Goal: Task Accomplishment & Management: Complete application form

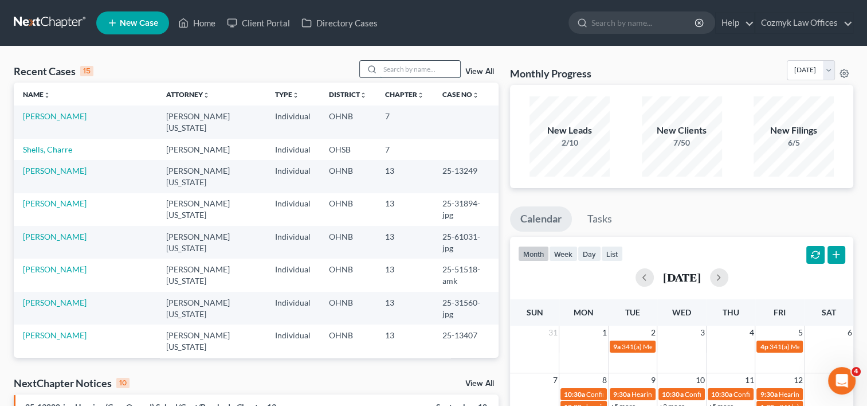
click at [415, 69] on input "search" at bounding box center [420, 69] width 80 height 17
type input "[PERSON_NAME]"
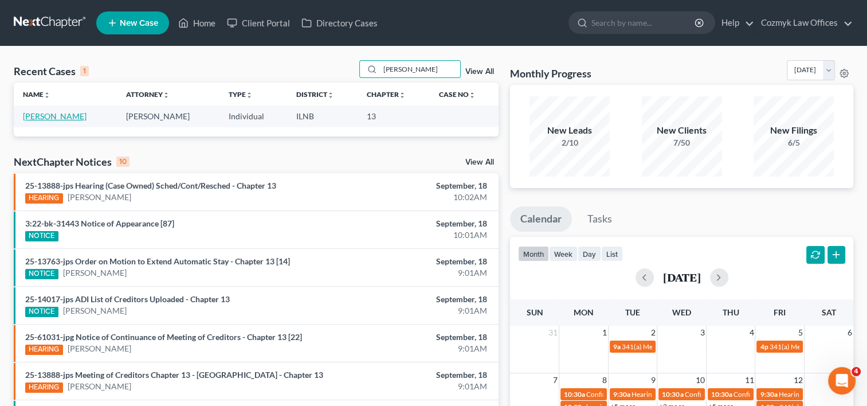
click at [45, 115] on link "[PERSON_NAME]" at bounding box center [55, 116] width 64 height 10
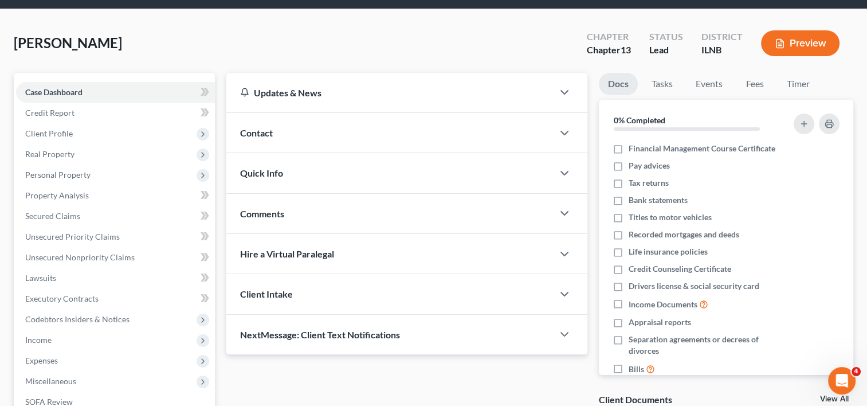
scroll to position [57, 0]
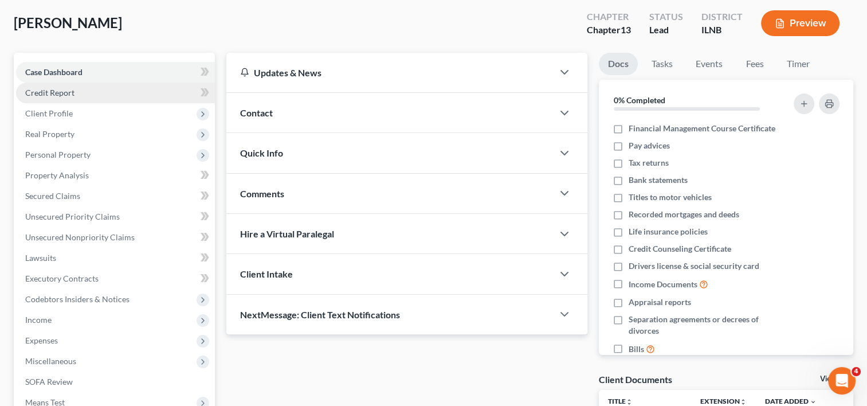
click at [50, 96] on span "Credit Report" at bounding box center [49, 93] width 49 height 10
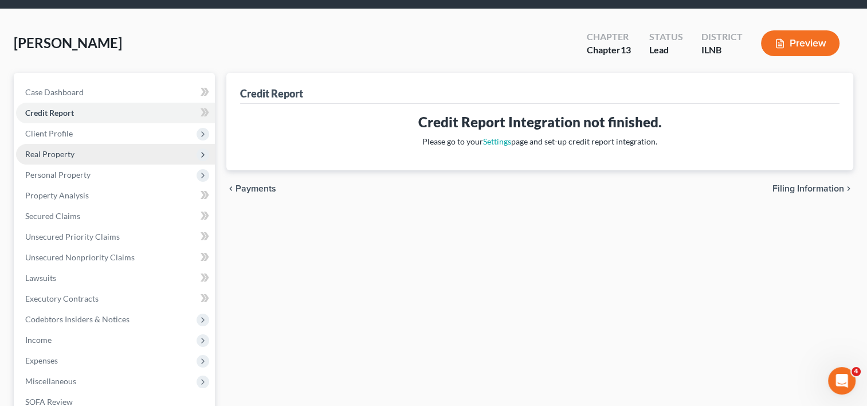
scroll to position [57, 0]
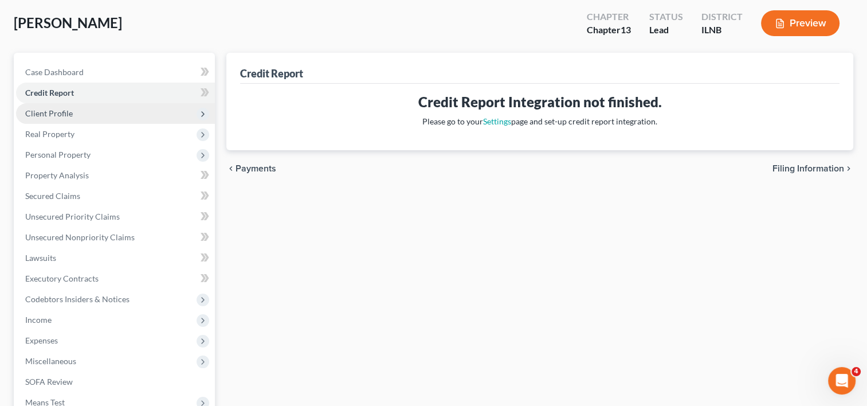
click at [60, 115] on span "Client Profile" at bounding box center [49, 113] width 48 height 10
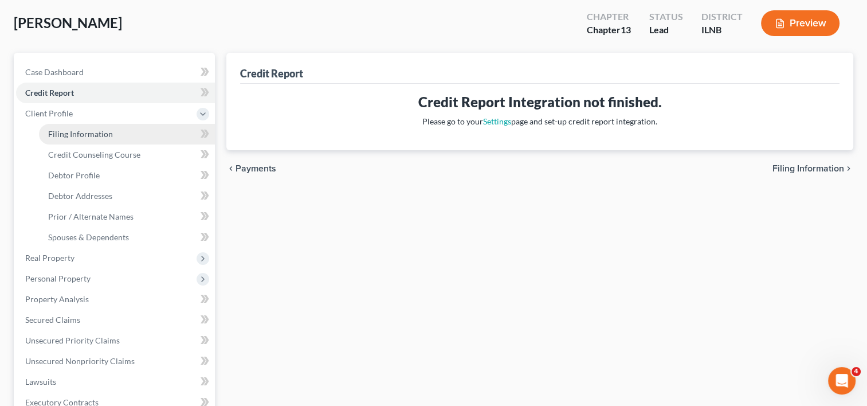
click at [84, 134] on span "Filing Information" at bounding box center [80, 134] width 65 height 10
select select "1"
select select "0"
select select "3"
select select "14"
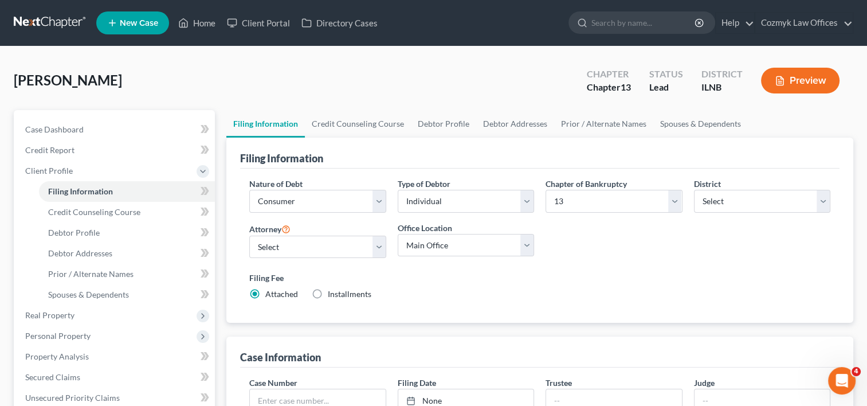
scroll to position [57, 0]
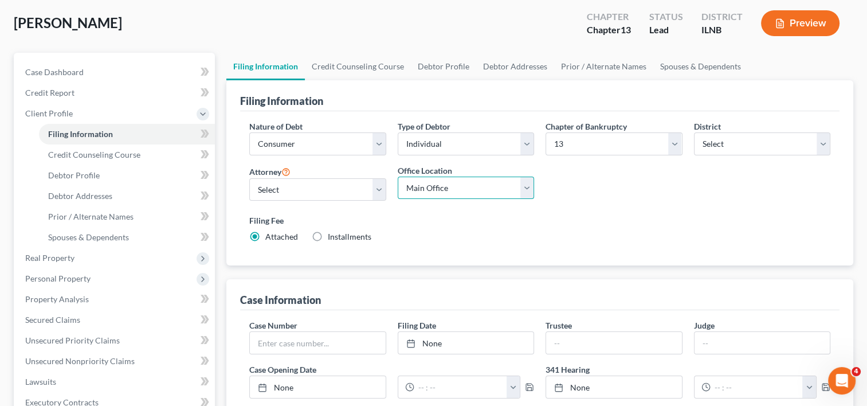
click at [522, 189] on select "Main Office Cozmyk Law Offices LLC" at bounding box center [466, 188] width 136 height 23
select select "0"
click at [398, 177] on select "Main Office Cozmyk Law Offices LLC" at bounding box center [466, 188] width 136 height 23
click at [476, 220] on label "Filing Fee" at bounding box center [539, 220] width 581 height 12
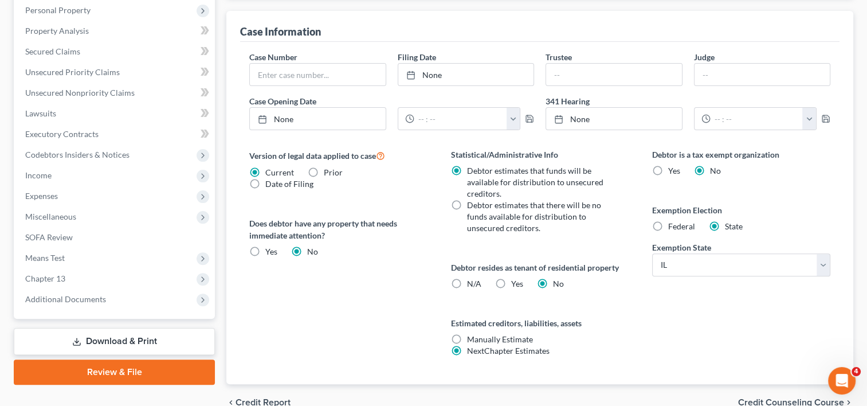
scroll to position [382, 0]
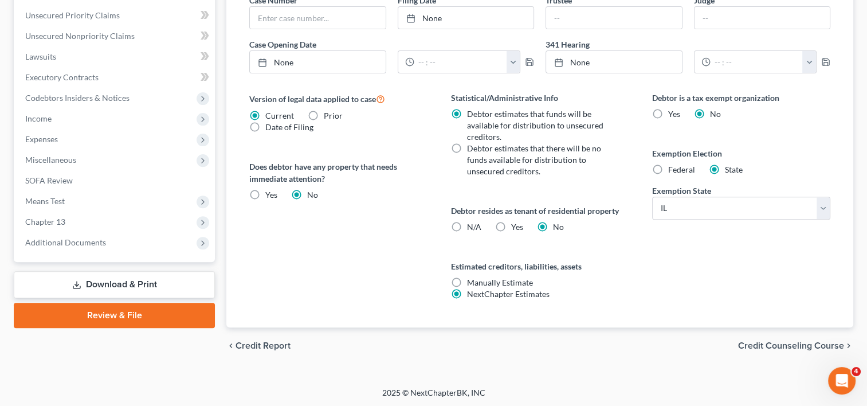
click at [766, 343] on span "Credit Counseling Course" at bounding box center [791, 345] width 106 height 9
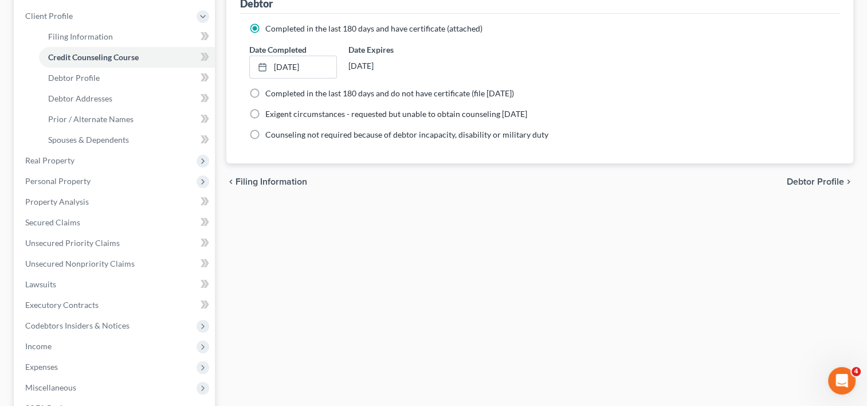
scroll to position [172, 0]
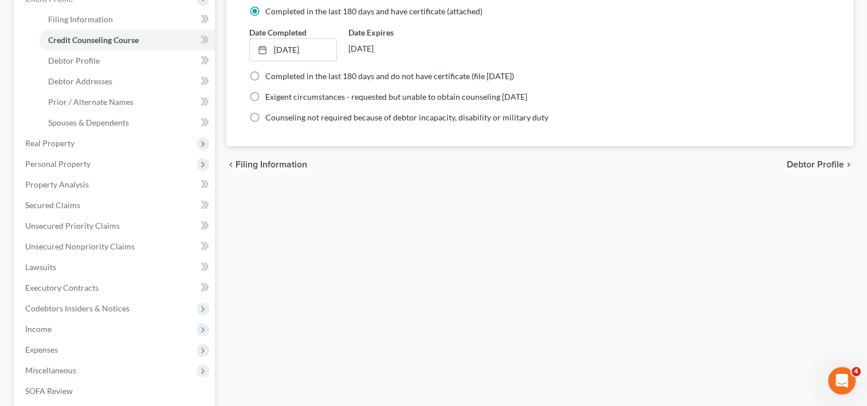
click at [812, 165] on span "Debtor Profile" at bounding box center [815, 164] width 57 height 9
select select "0"
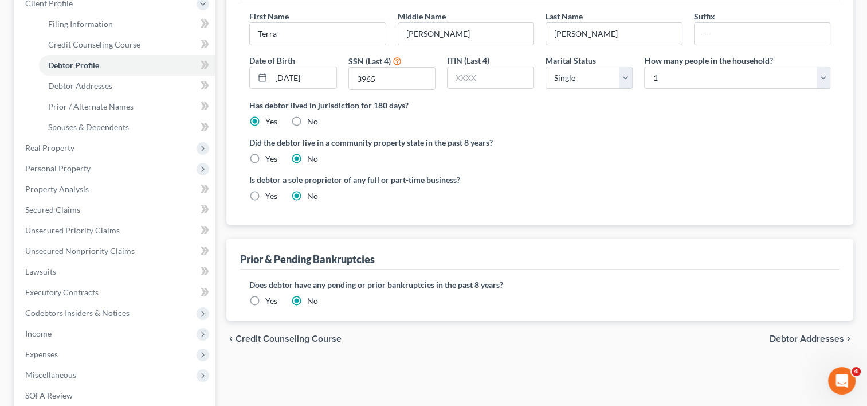
scroll to position [229, 0]
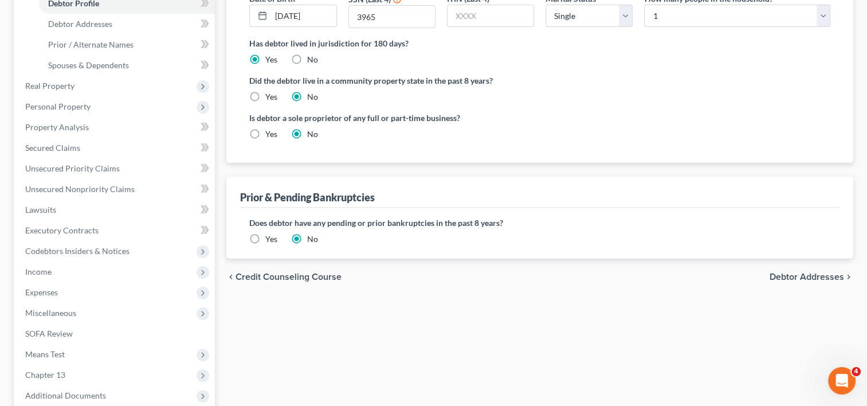
click at [817, 272] on span "Debtor Addresses" at bounding box center [807, 276] width 75 height 9
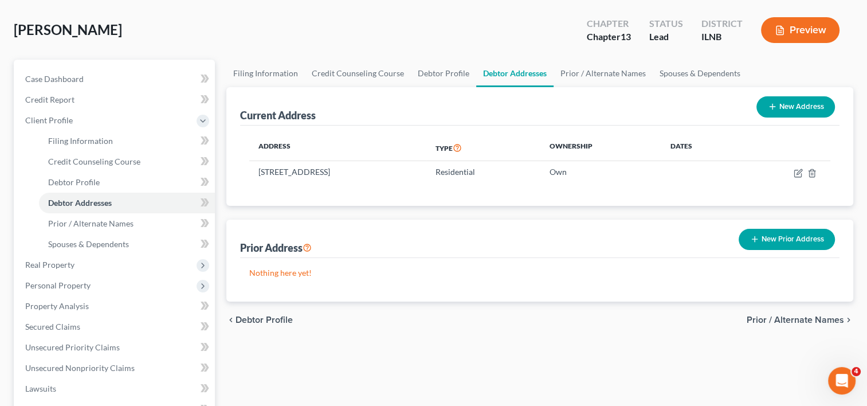
scroll to position [115, 0]
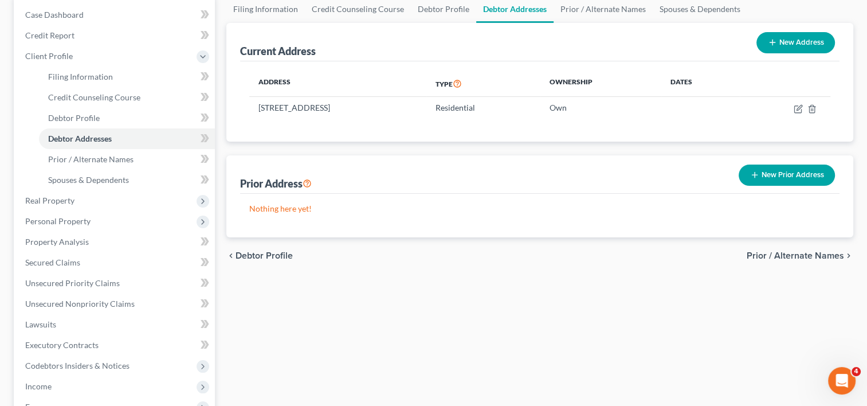
click at [794, 257] on span "Prior / Alternate Names" at bounding box center [795, 255] width 97 height 9
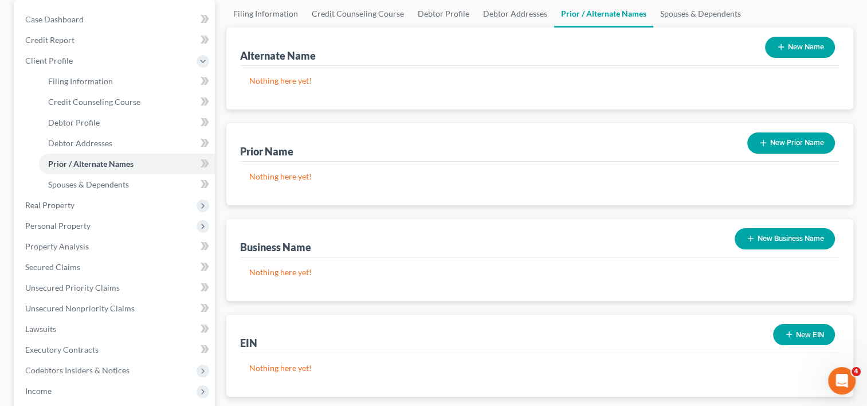
scroll to position [172, 0]
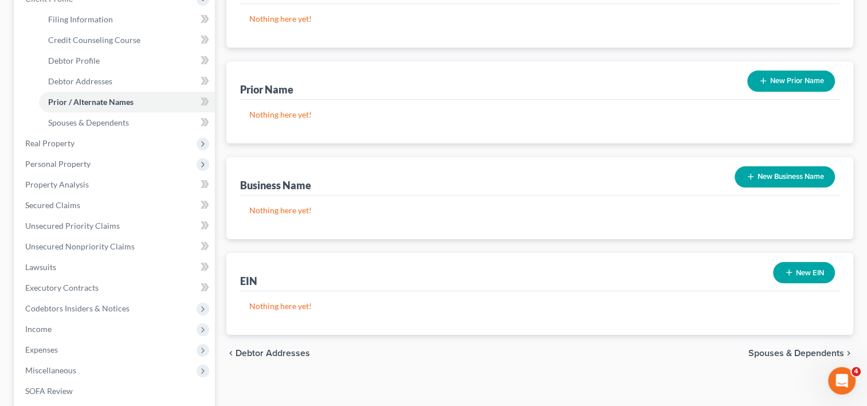
click at [784, 353] on span "Spouses & Dependents" at bounding box center [797, 352] width 96 height 9
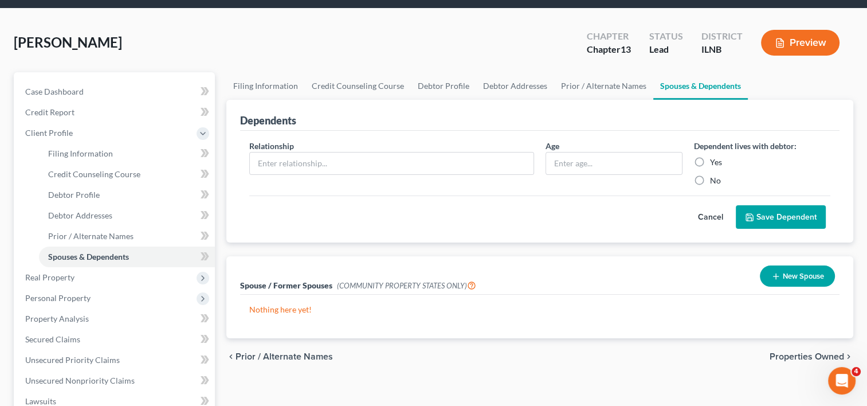
scroll to position [115, 0]
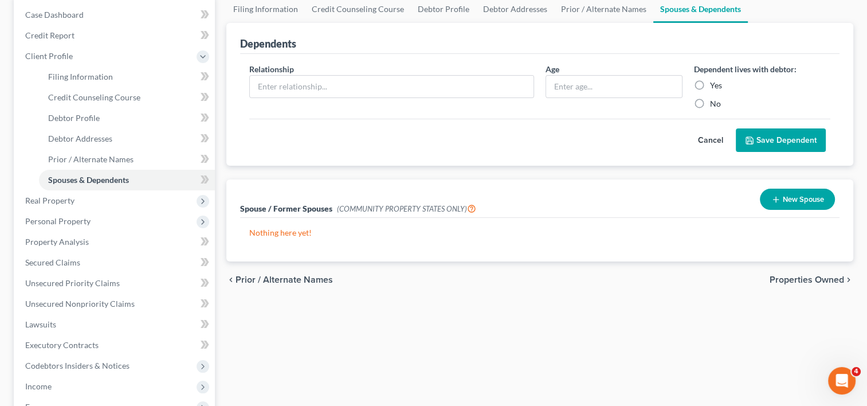
click at [820, 281] on span "Properties Owned" at bounding box center [807, 279] width 75 height 9
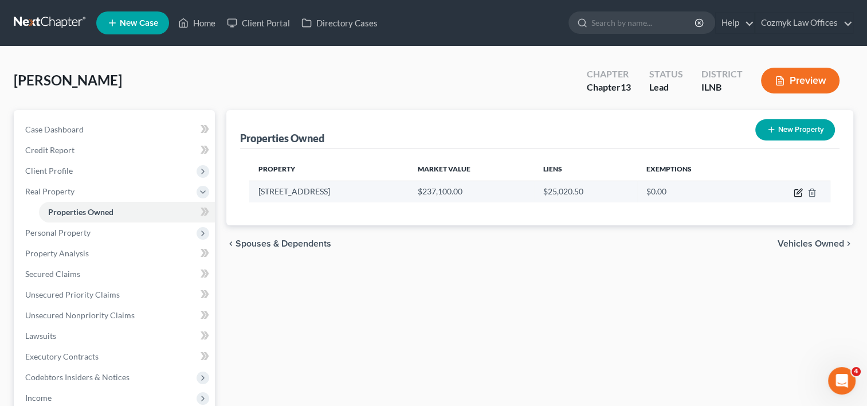
click at [798, 194] on icon "button" at bounding box center [798, 192] width 9 height 9
select select "14"
select select "0"
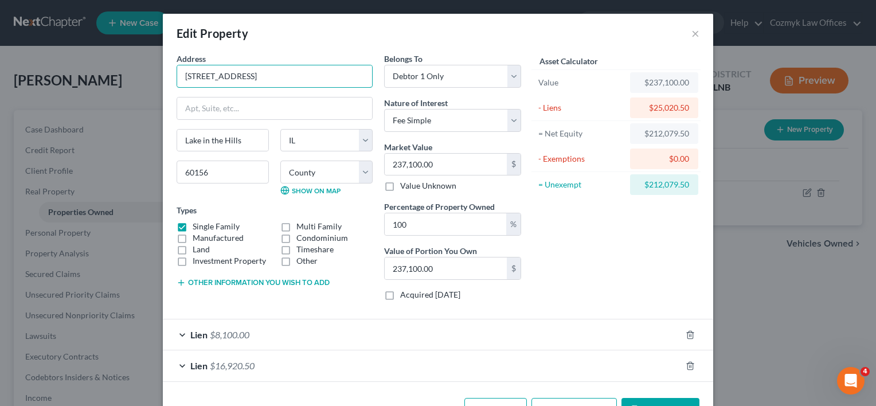
drag, startPoint x: 300, startPoint y: 78, endPoint x: 169, endPoint y: 74, distance: 131.3
click at [171, 74] on div "Address * [GEOGRAPHIC_DATA] in the [GEOGRAPHIC_DATA] [US_STATE][GEOGRAPHIC_DATA…" at bounding box center [274, 181] width 207 height 257
click at [452, 165] on input "237,100.00" at bounding box center [446, 165] width 122 height 22
type input "237,10"
type input "23,710.00"
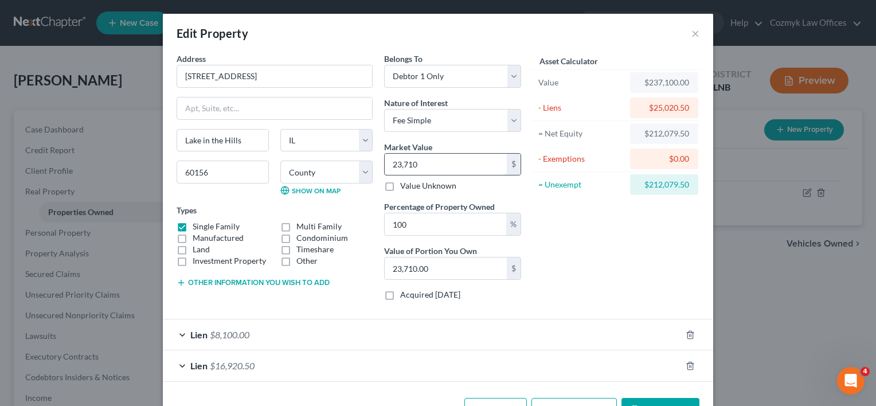
type input "23,71"
type input "2,371.00"
type input "2,37"
type input "237.00"
type input "23"
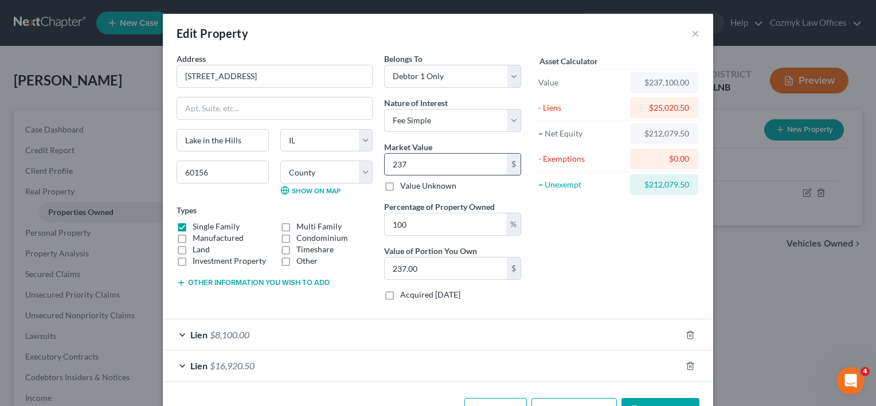
type input "23.00"
type input "238"
type input "238.00"
type input "2386"
type input "2,386.00"
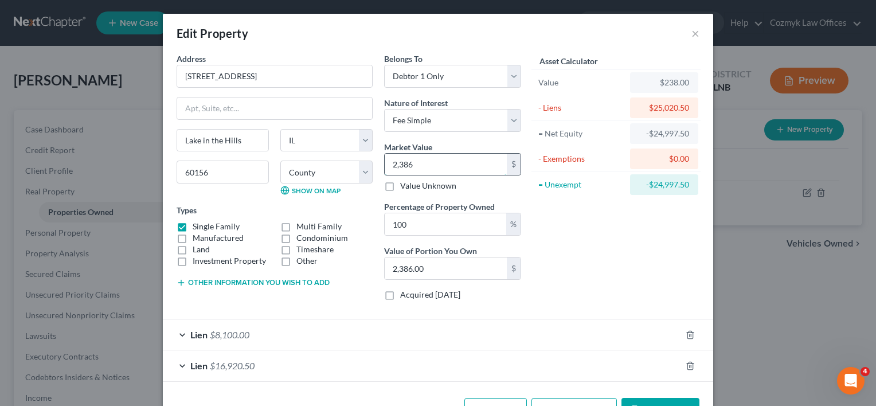
type input "2,3860"
type input "23,860.00"
type input "23,8600"
type input "238,600.00"
type input "238,600"
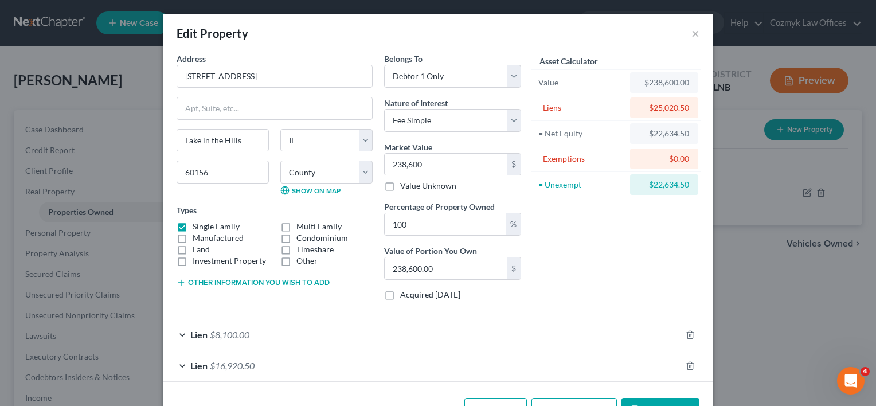
click at [571, 270] on div "Asset Calculator Value $238,600.00 - Liens $25,020.50 = Net Equity -$22,634.50 …" at bounding box center [616, 181] width 178 height 257
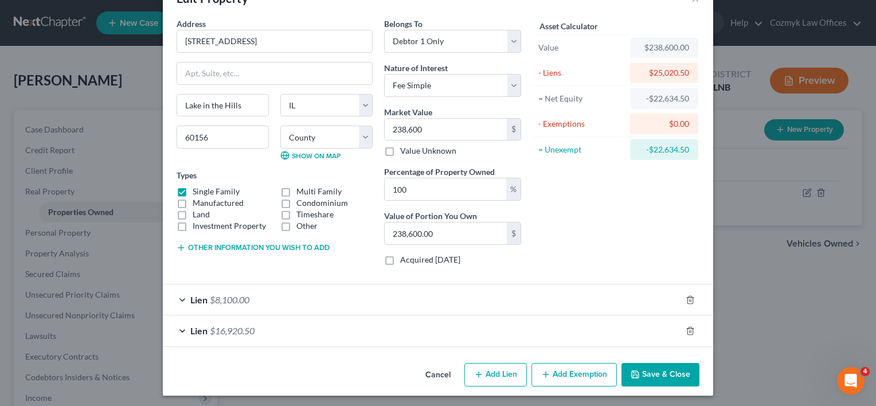
scroll to position [37, 0]
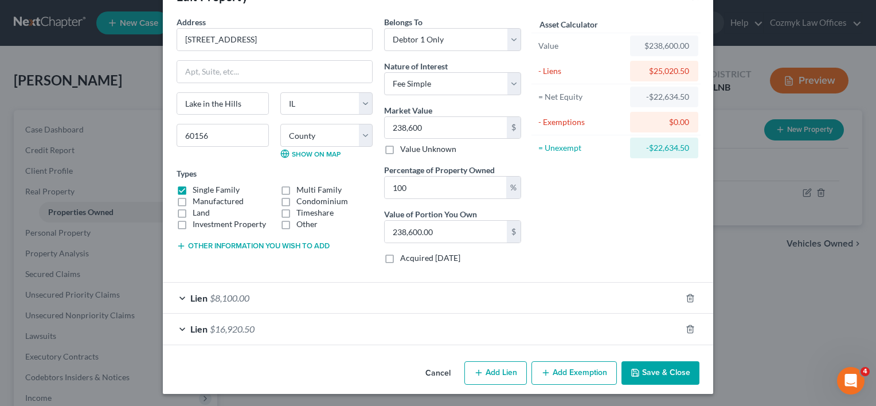
click at [216, 298] on span "$8,100.00" at bounding box center [230, 297] width 40 height 11
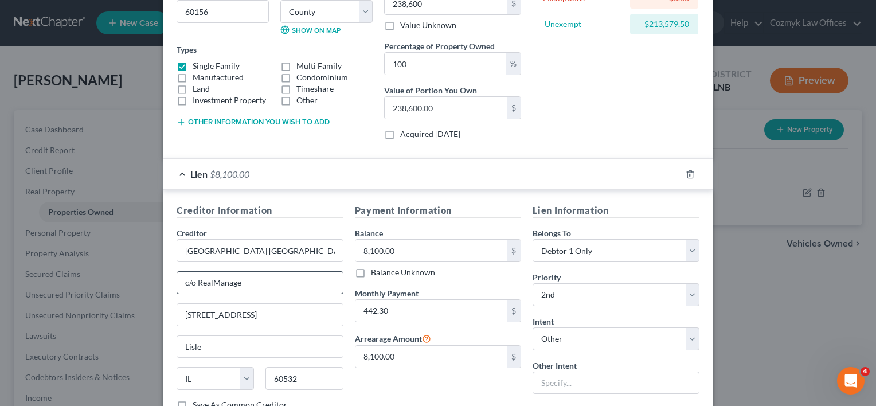
scroll to position [209, 0]
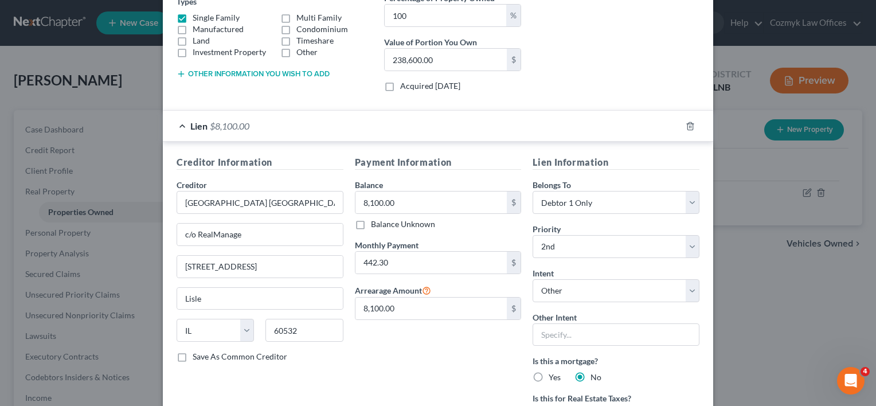
click at [233, 123] on span "$8,100.00" at bounding box center [230, 125] width 40 height 11
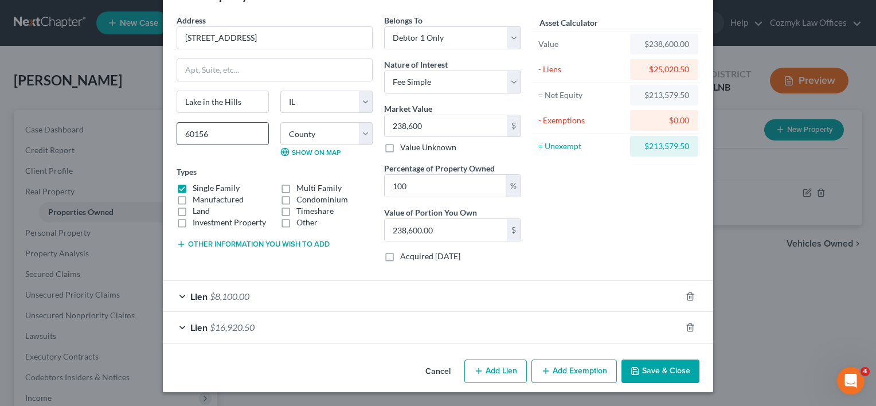
scroll to position [37, 0]
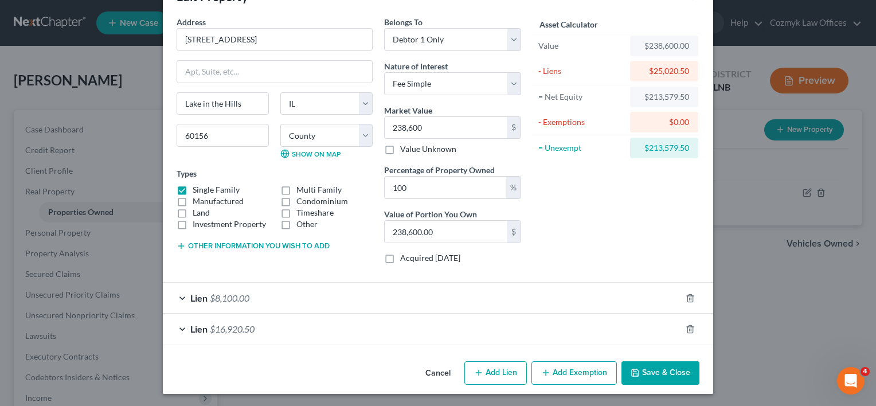
click at [225, 330] on span "$16,920.50" at bounding box center [232, 328] width 45 height 11
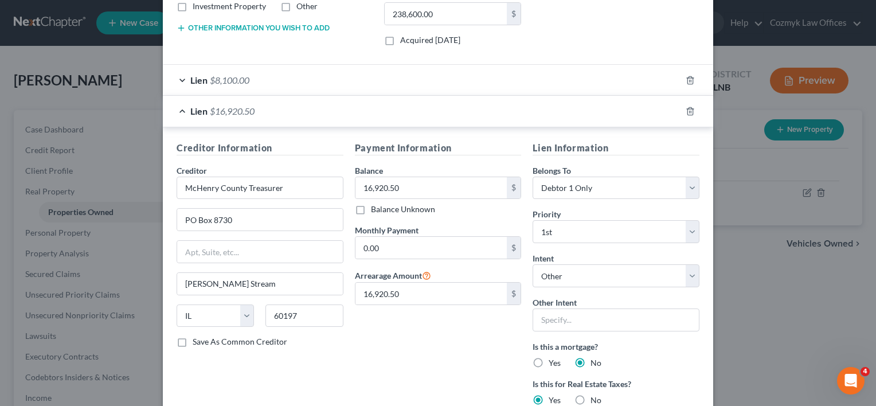
scroll to position [209, 0]
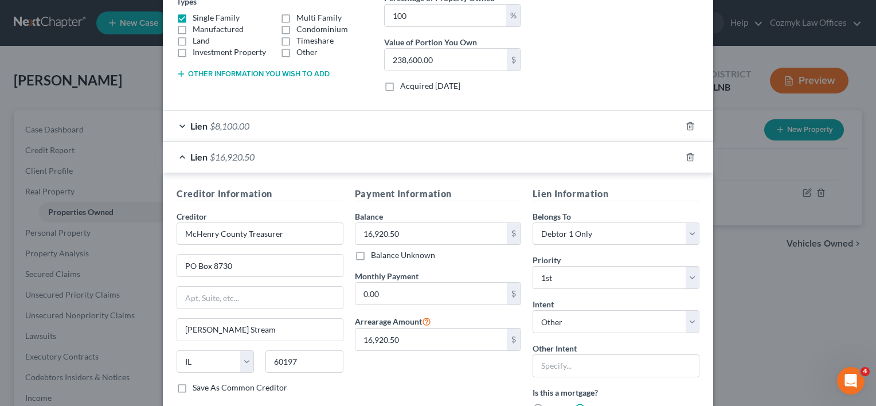
click at [230, 155] on span "$16,920.50" at bounding box center [232, 156] width 45 height 11
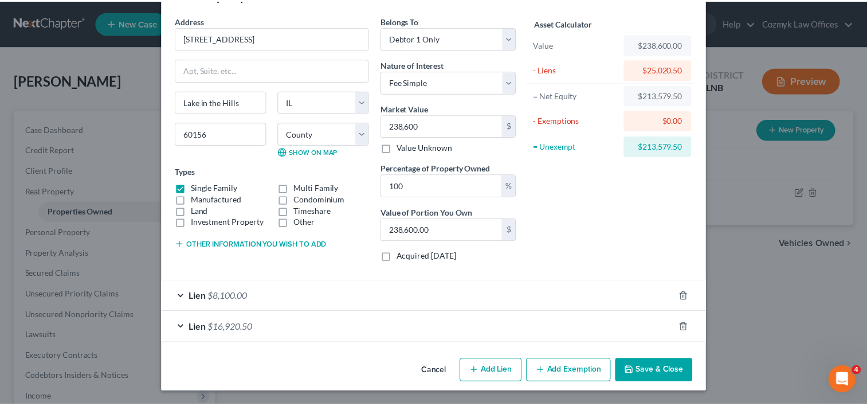
scroll to position [37, 0]
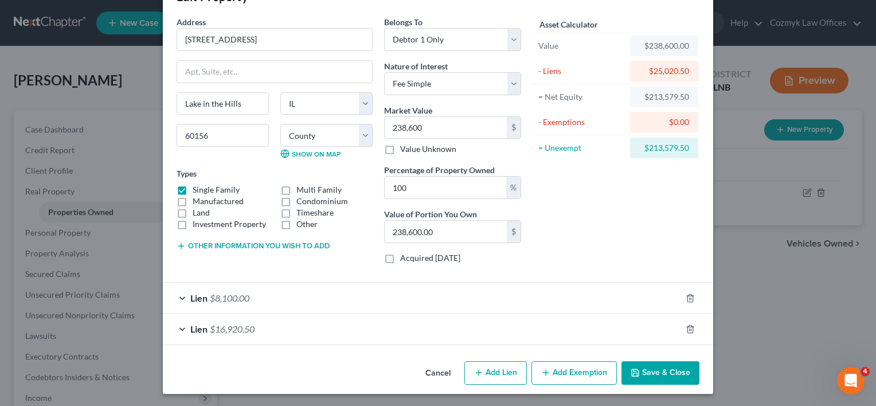
click at [664, 369] on button "Save & Close" at bounding box center [660, 373] width 78 height 24
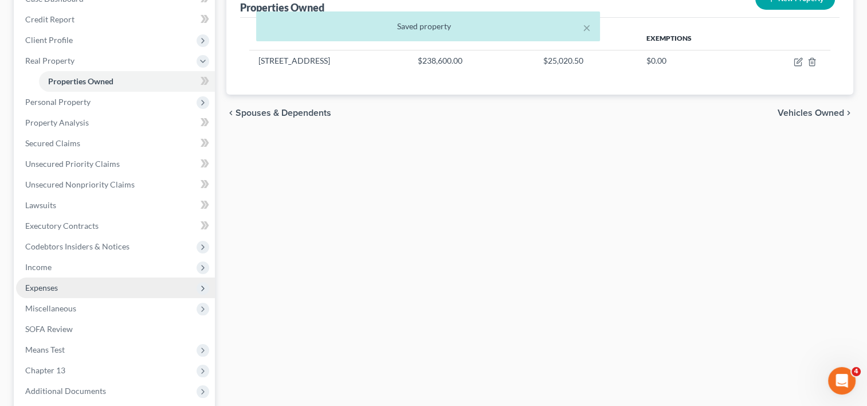
scroll to position [172, 0]
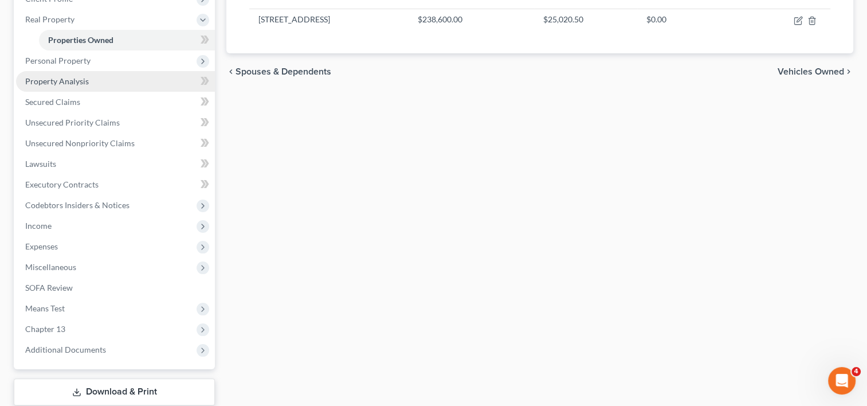
click at [91, 83] on link "Property Analysis" at bounding box center [115, 81] width 199 height 21
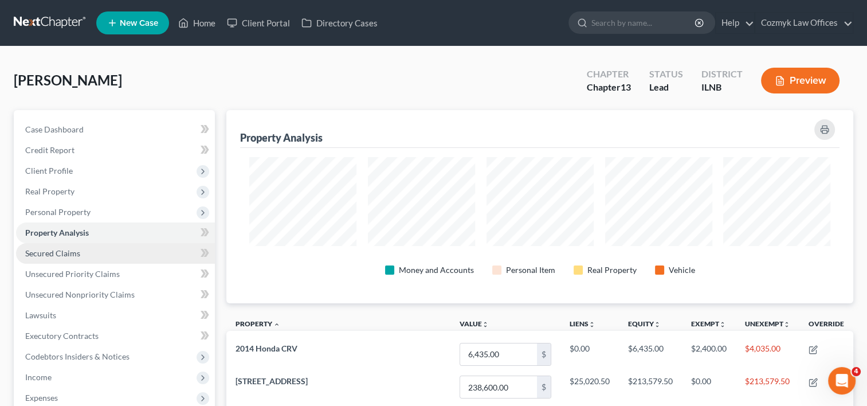
click at [53, 258] on link "Secured Claims" at bounding box center [115, 253] width 199 height 21
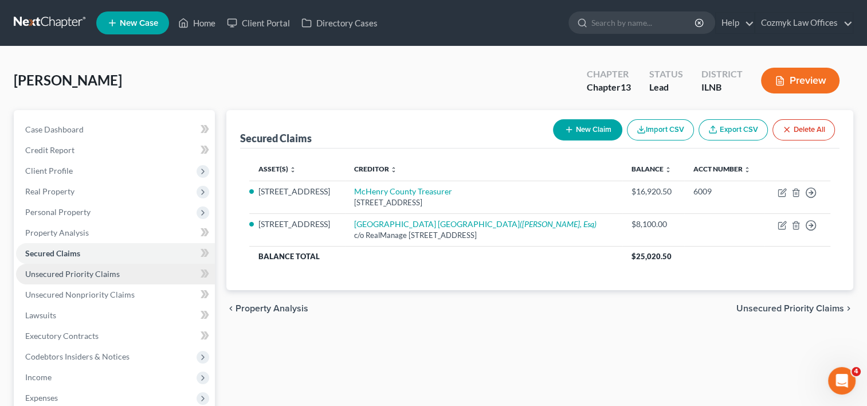
click at [74, 272] on span "Unsecured Priority Claims" at bounding box center [72, 274] width 95 height 10
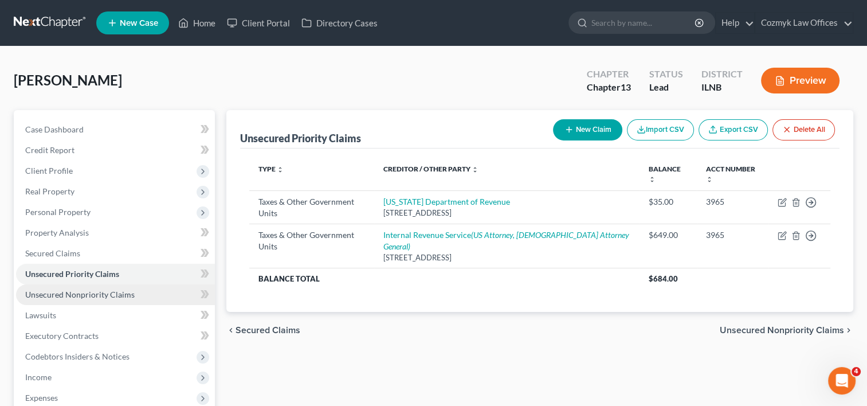
click at [65, 298] on span "Unsecured Nonpriority Claims" at bounding box center [79, 294] width 109 height 10
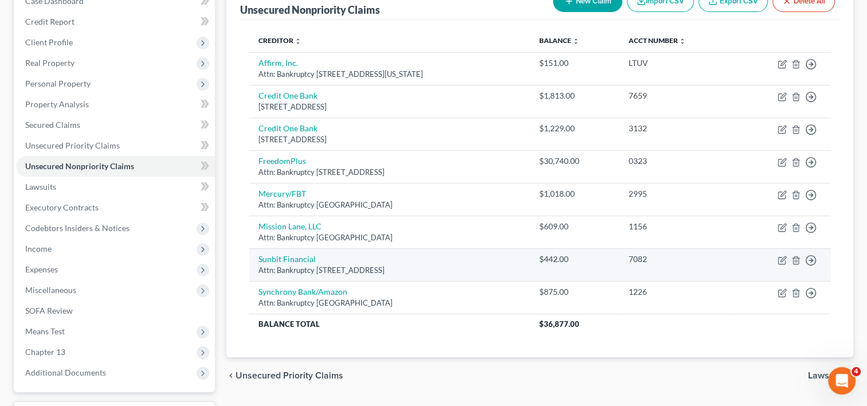
scroll to position [108, 0]
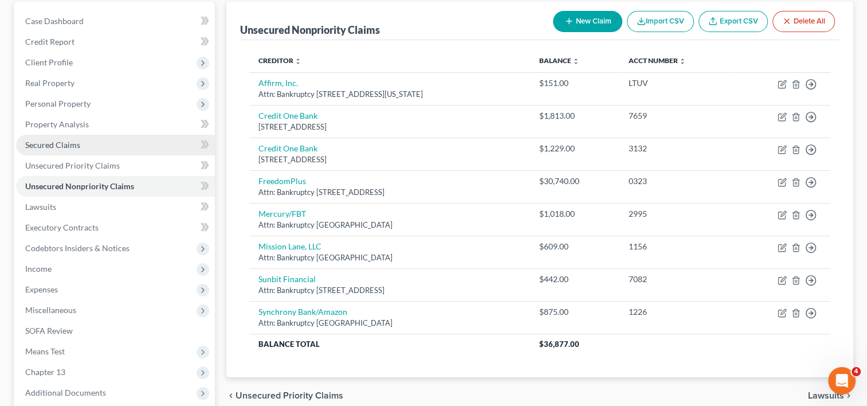
click at [74, 141] on span "Secured Claims" at bounding box center [52, 145] width 55 height 10
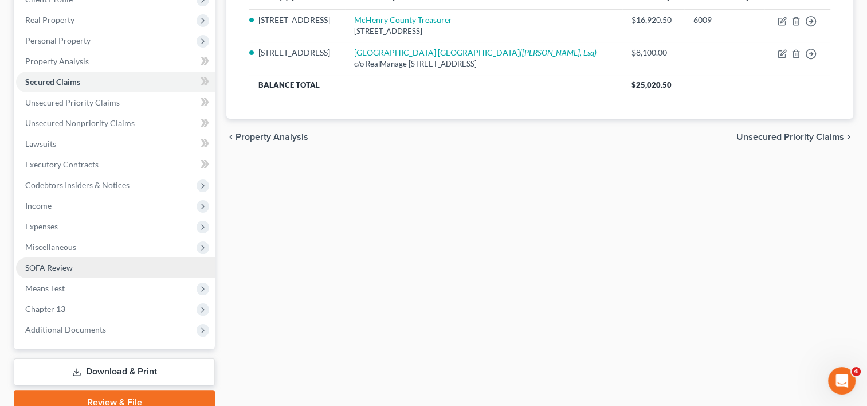
scroll to position [172, 0]
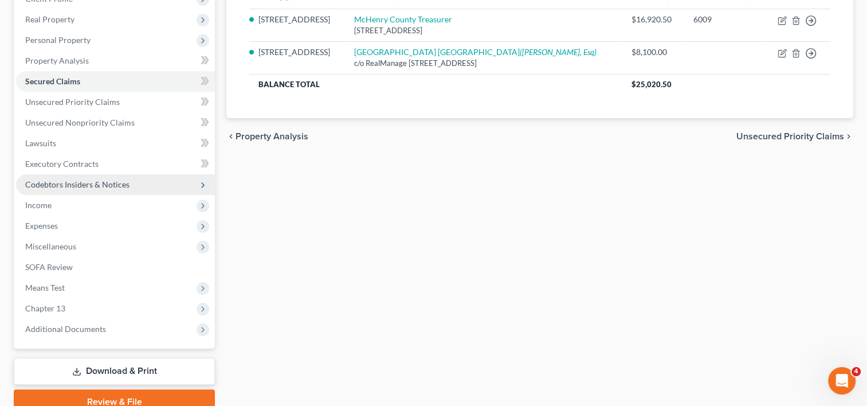
click at [76, 183] on span "Codebtors Insiders & Notices" at bounding box center [77, 184] width 104 height 10
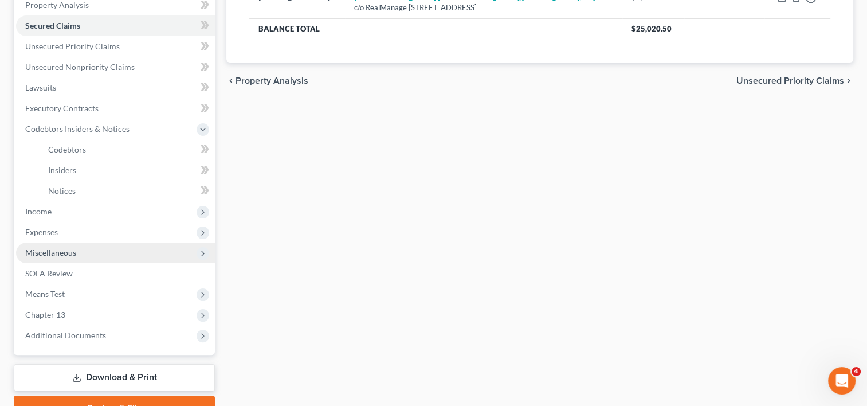
scroll to position [229, 0]
click at [85, 244] on span "Miscellaneous" at bounding box center [115, 251] width 199 height 21
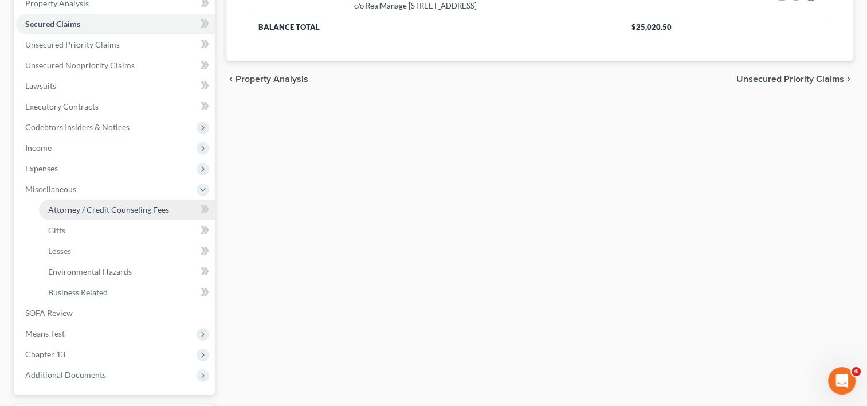
click at [110, 209] on span "Attorney / Credit Counseling Fees" at bounding box center [108, 210] width 121 height 10
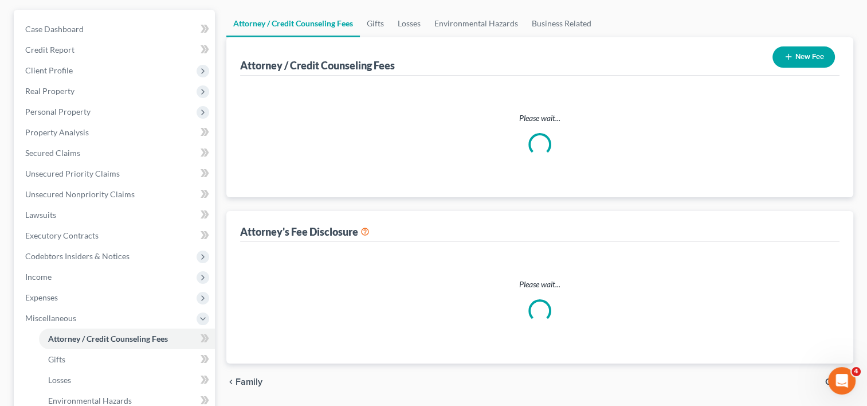
scroll to position [10, 0]
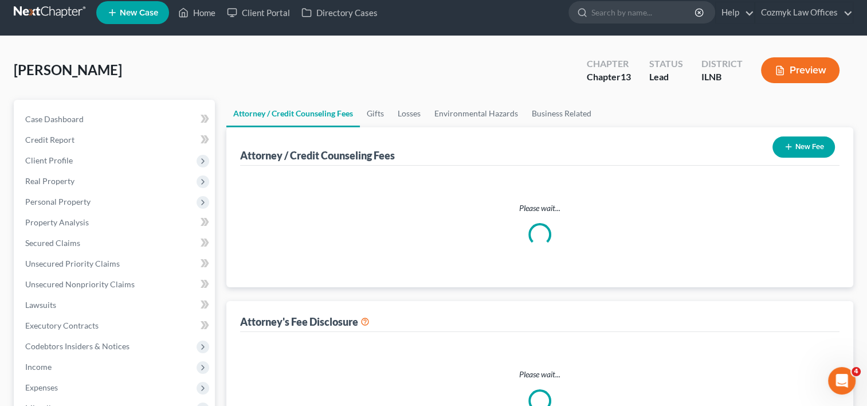
select select "0"
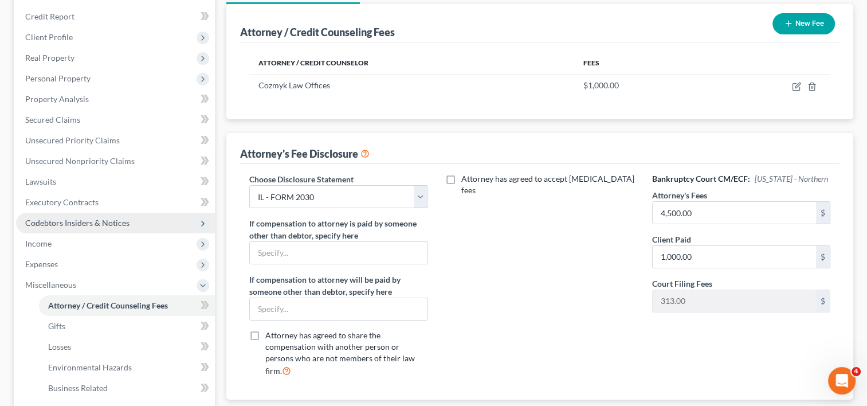
scroll to position [115, 0]
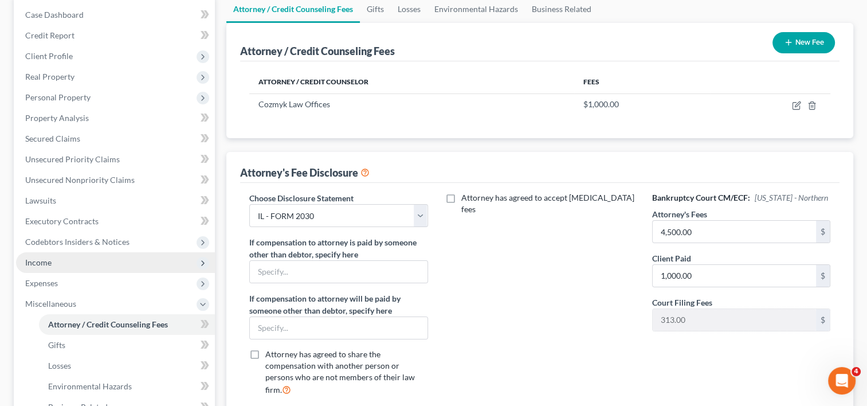
click at [71, 265] on span "Income" at bounding box center [115, 262] width 199 height 21
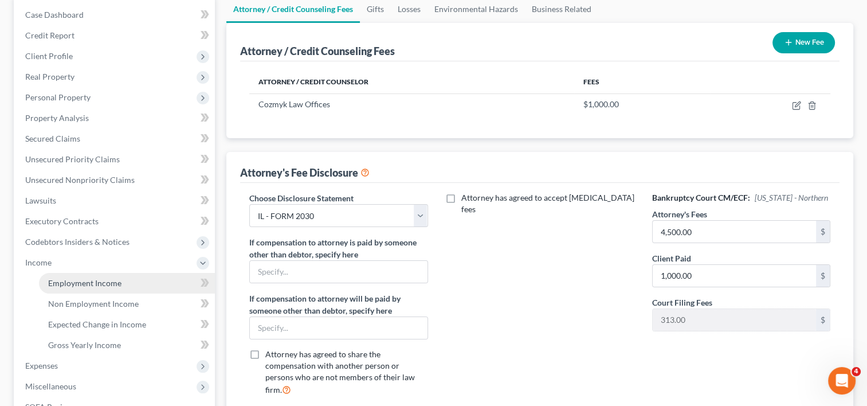
click at [80, 287] on span "Employment Income" at bounding box center [84, 283] width 73 height 10
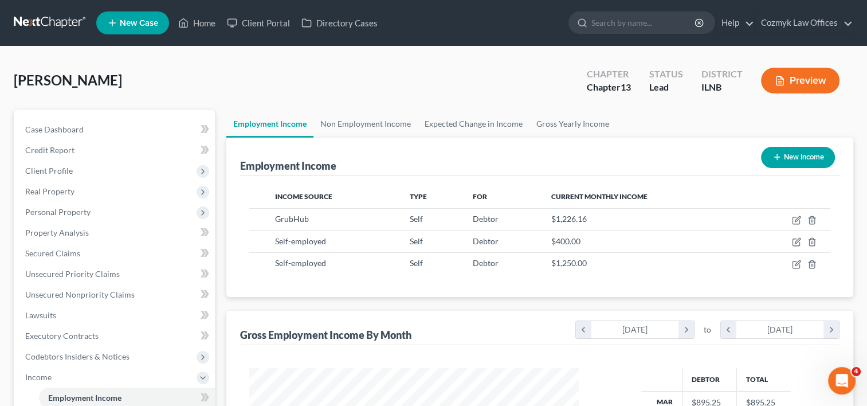
scroll to position [204, 353]
click at [372, 123] on link "Non Employment Income" at bounding box center [366, 124] width 104 height 28
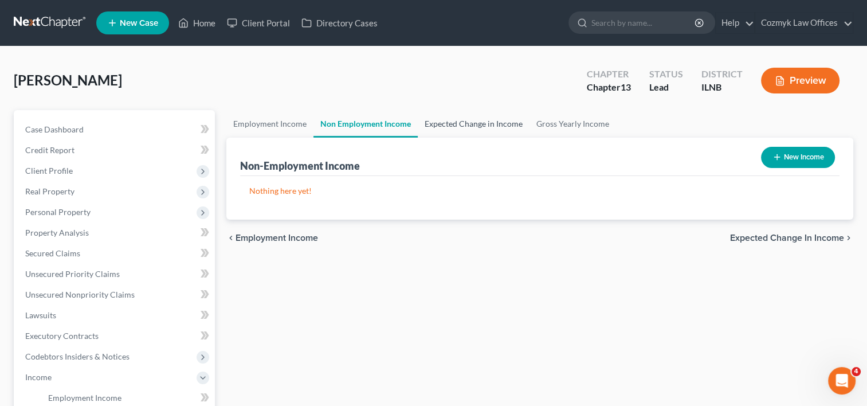
click at [441, 127] on link "Expected Change in Income" at bounding box center [474, 124] width 112 height 28
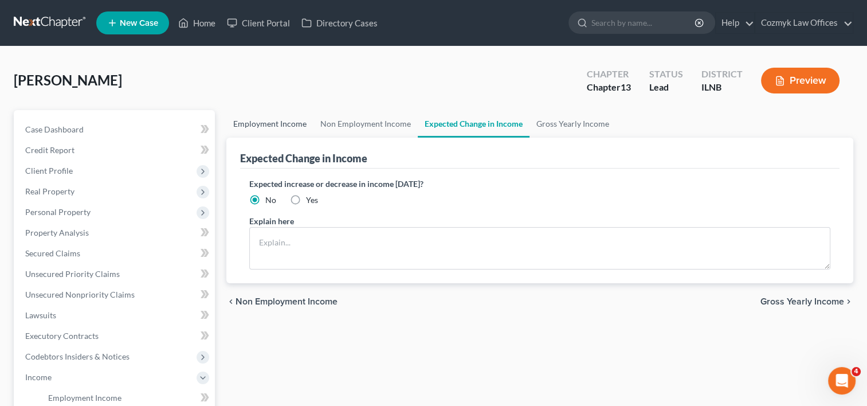
click at [267, 128] on link "Employment Income" at bounding box center [269, 124] width 87 height 28
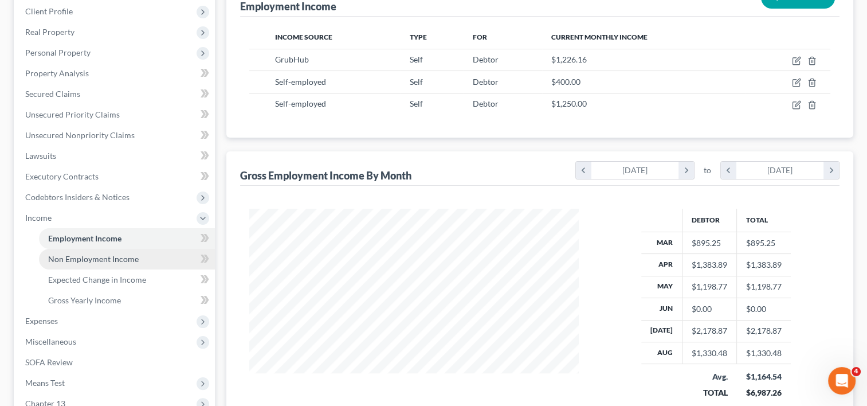
scroll to position [172, 0]
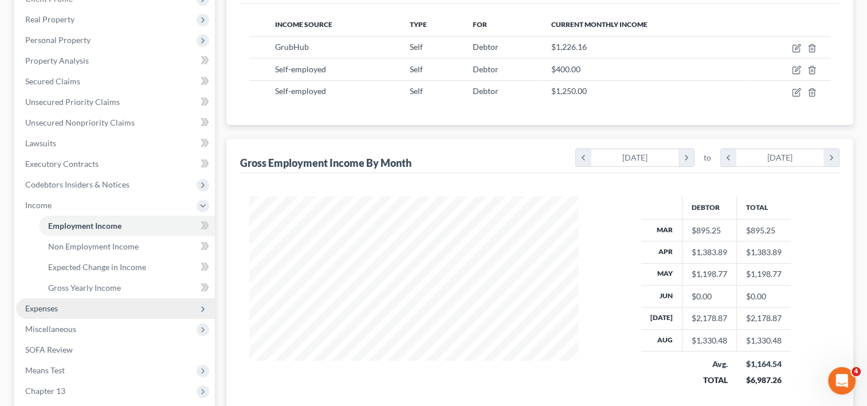
click at [46, 307] on span "Expenses" at bounding box center [41, 308] width 33 height 10
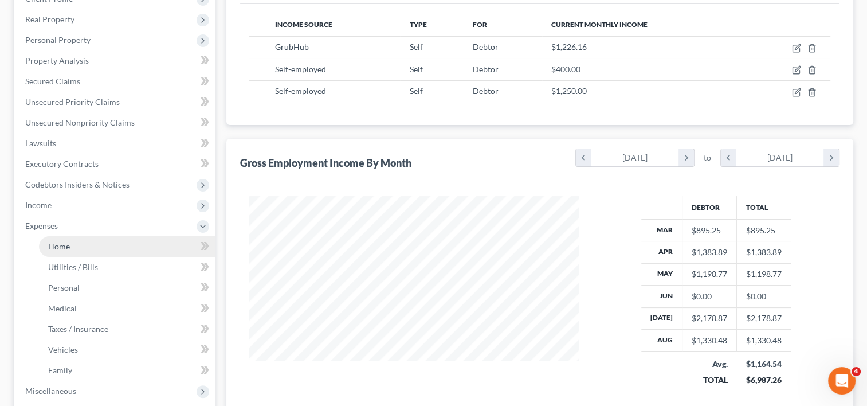
click at [76, 247] on link "Home" at bounding box center [127, 246] width 176 height 21
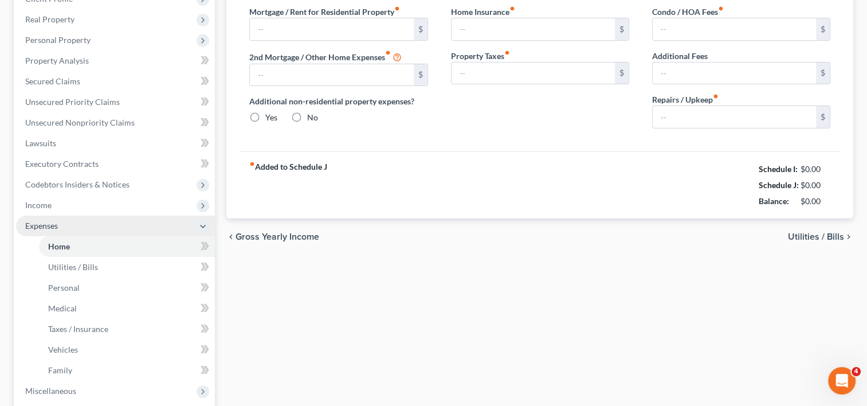
scroll to position [28, 0]
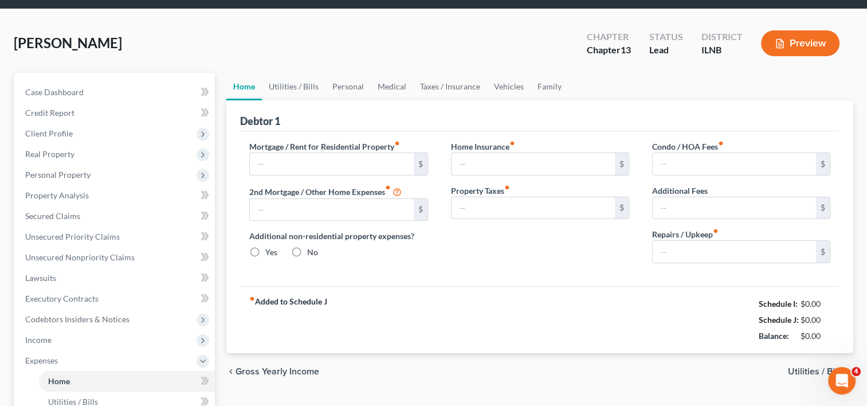
type input "0.00"
radio input "true"
type input "53.96"
type input "381.31"
type input "442.30"
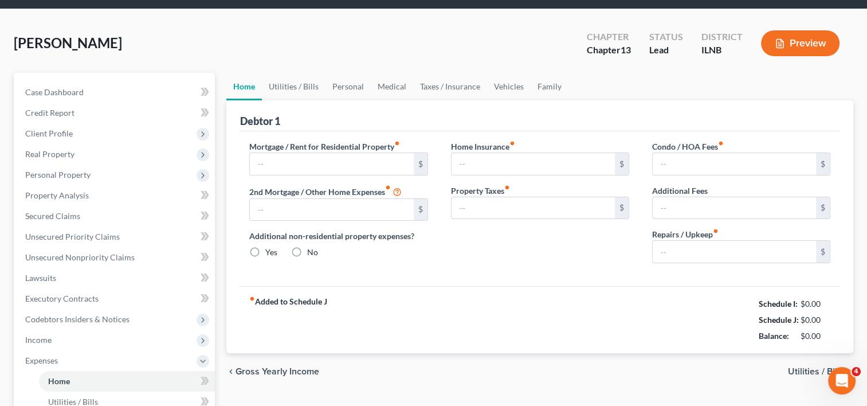
type input "0.00"
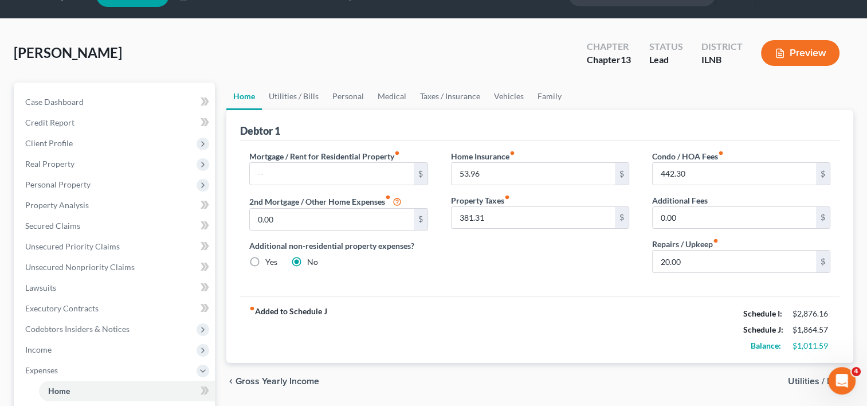
scroll to position [0, 0]
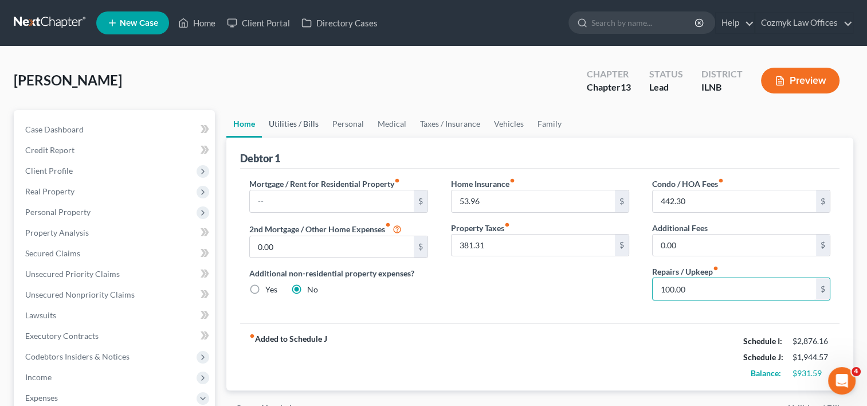
type input "100.00"
click at [299, 123] on link "Utilities / Bills" at bounding box center [294, 124] width 64 height 28
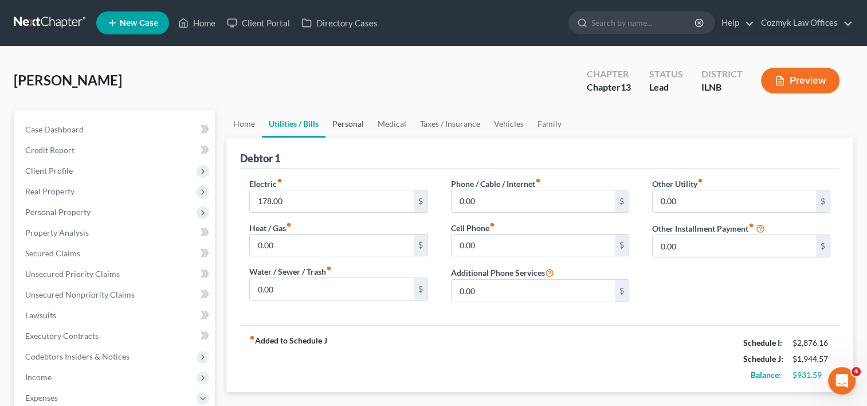
click at [350, 130] on link "Personal" at bounding box center [348, 124] width 45 height 28
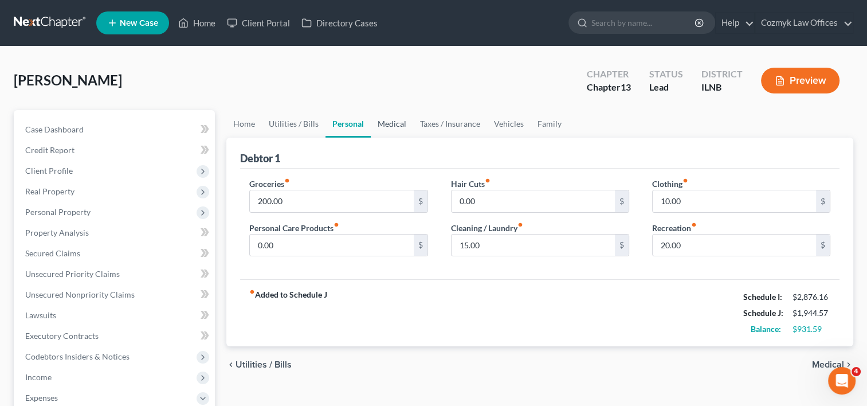
click at [390, 122] on link "Medical" at bounding box center [392, 124] width 42 height 28
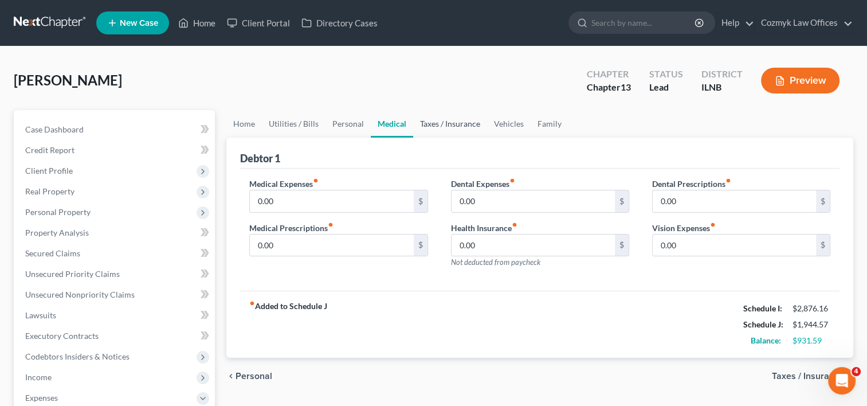
click at [435, 127] on link "Taxes / Insurance" at bounding box center [450, 124] width 74 height 28
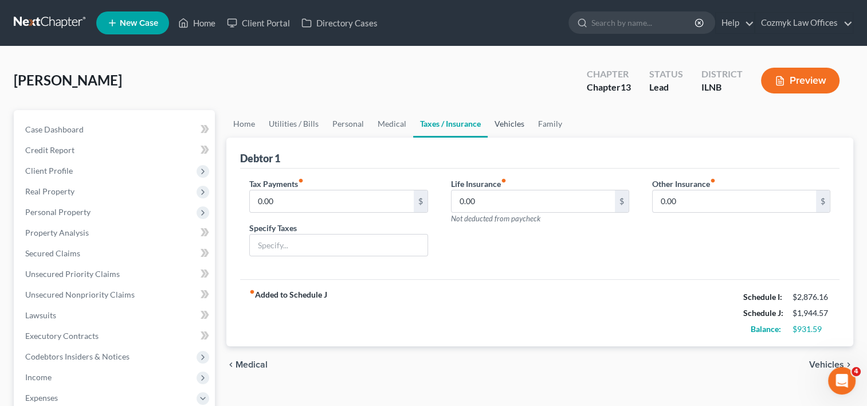
click at [507, 123] on link "Vehicles" at bounding box center [510, 124] width 44 height 28
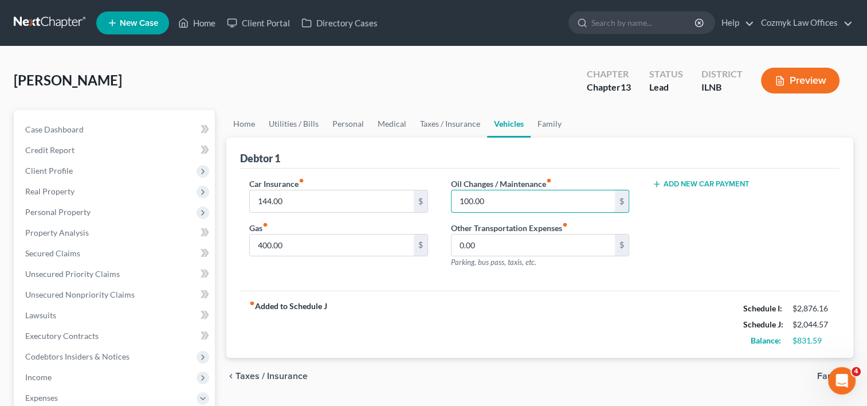
type input "100.00"
click at [546, 294] on div "fiber_manual_record Added to Schedule J Schedule I: $2,876.16 Schedule J: $2,04…" at bounding box center [540, 324] width 600 height 67
click at [511, 249] on input "0.00" at bounding box center [533, 245] width 163 height 22
click at [445, 291] on div "fiber_manual_record Added to Schedule J Schedule I: $2,876.16 Schedule J: $2,04…" at bounding box center [540, 324] width 600 height 67
click at [443, 132] on link "Taxes / Insurance" at bounding box center [450, 124] width 74 height 28
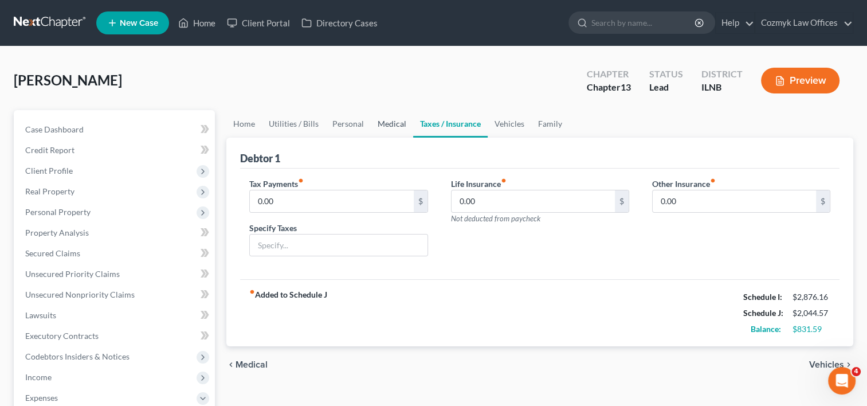
click at [379, 125] on link "Medical" at bounding box center [392, 124] width 42 height 28
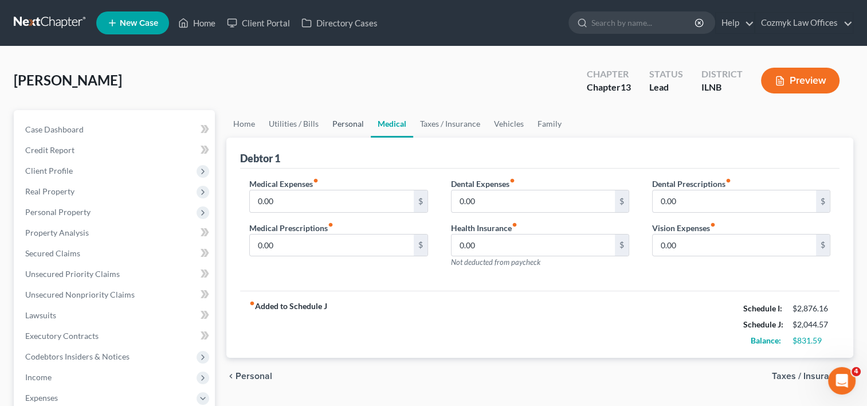
click at [346, 125] on link "Personal" at bounding box center [348, 124] width 45 height 28
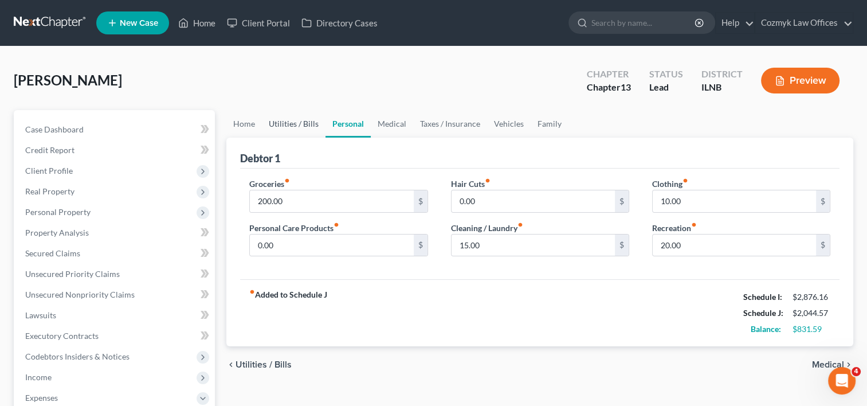
click at [298, 127] on link "Utilities / Bills" at bounding box center [294, 124] width 64 height 28
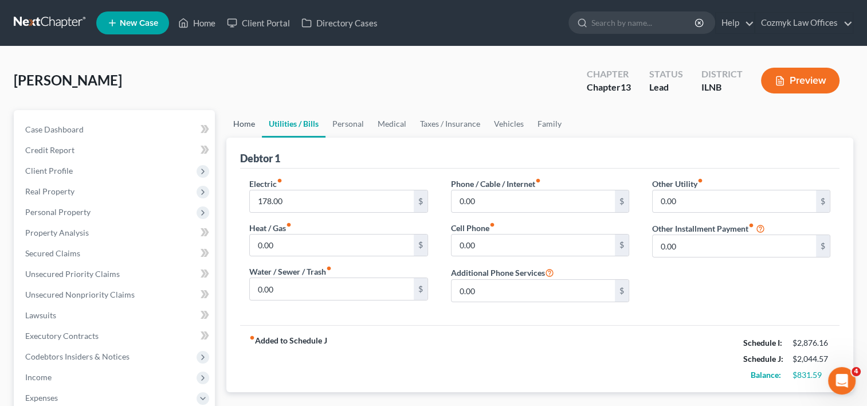
click at [249, 130] on link "Home" at bounding box center [244, 124] width 36 height 28
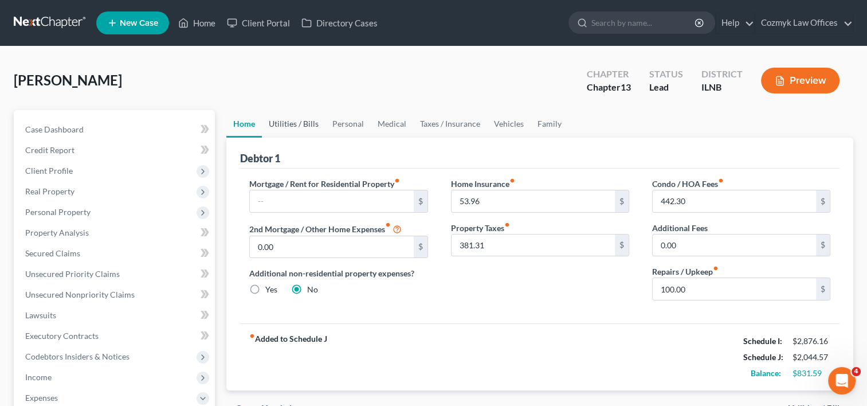
click at [296, 127] on link "Utilities / Bills" at bounding box center [294, 124] width 64 height 28
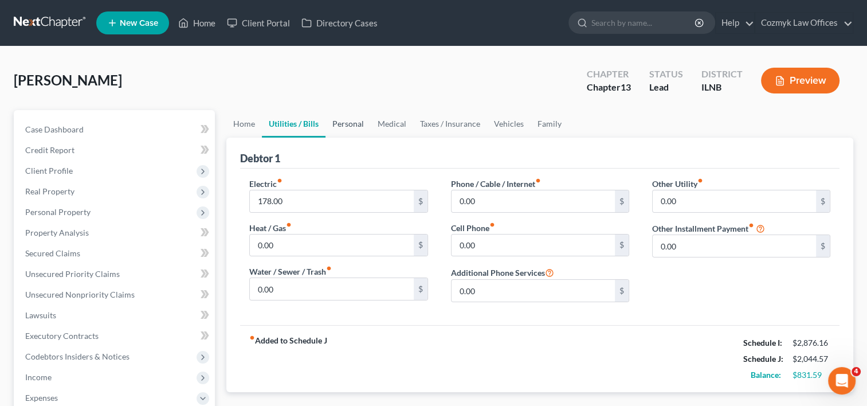
click at [358, 124] on link "Personal" at bounding box center [348, 124] width 45 height 28
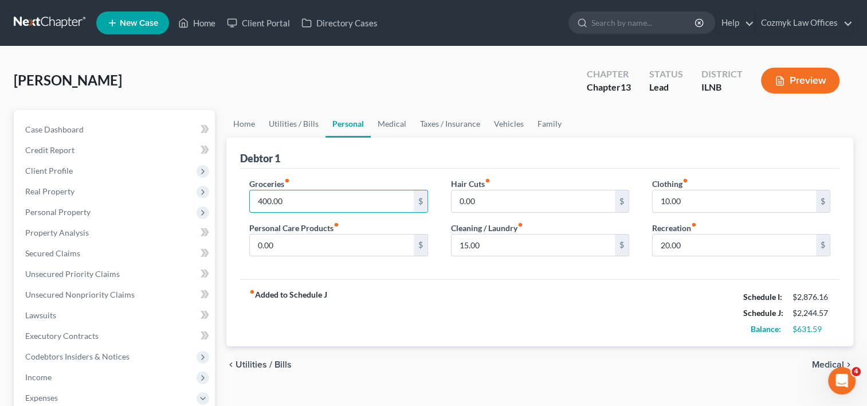
type input "400.00"
click at [508, 297] on div "fiber_manual_record Added to Schedule J Schedule I: $2,876.16 Schedule J: $2,24…" at bounding box center [540, 312] width 600 height 67
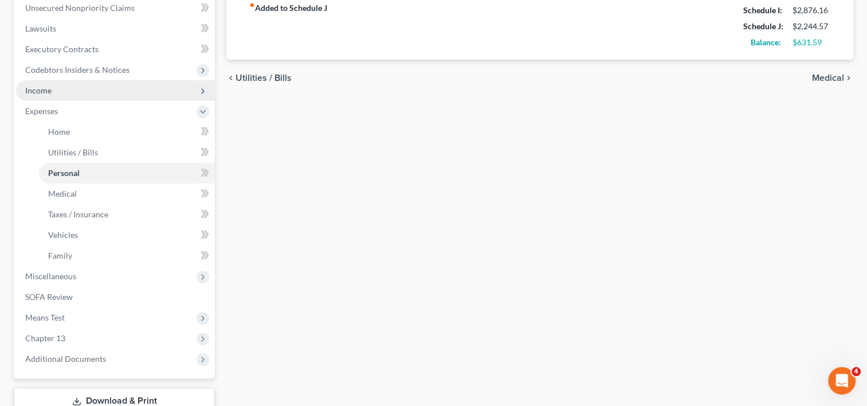
click at [49, 96] on span "Income" at bounding box center [115, 90] width 199 height 21
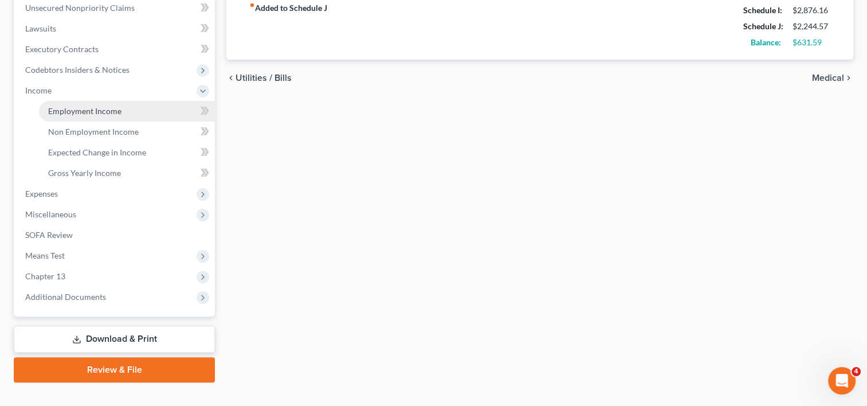
click at [98, 108] on span "Employment Income" at bounding box center [84, 111] width 73 height 10
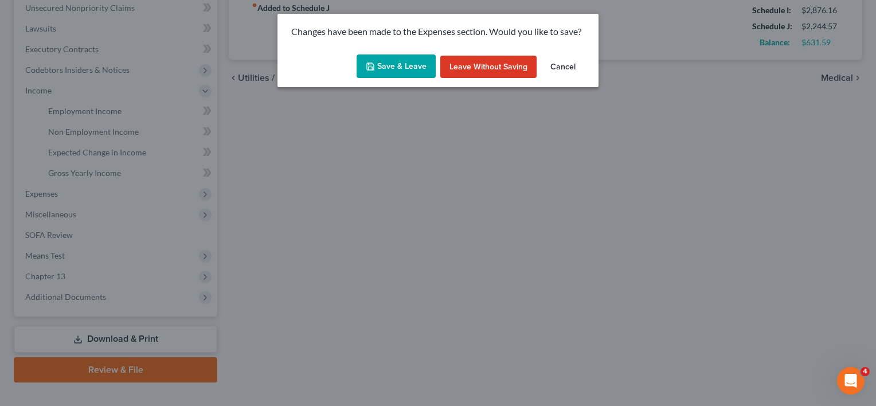
click at [369, 66] on icon "button" at bounding box center [370, 66] width 9 height 9
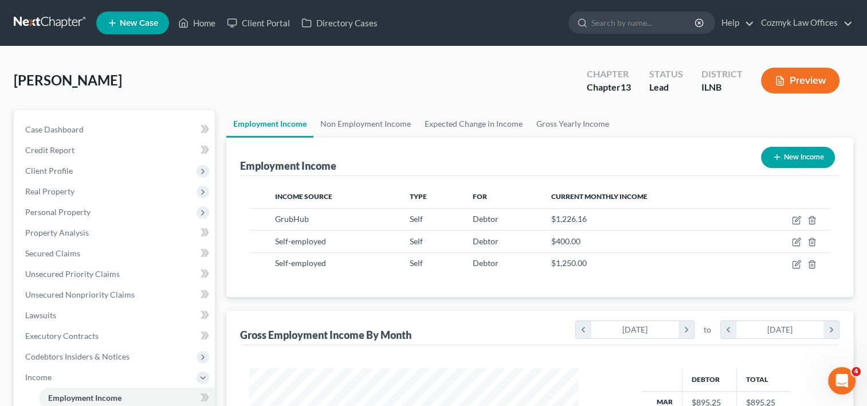
scroll to position [204, 353]
click at [369, 126] on link "Non Employment Income" at bounding box center [366, 124] width 104 height 28
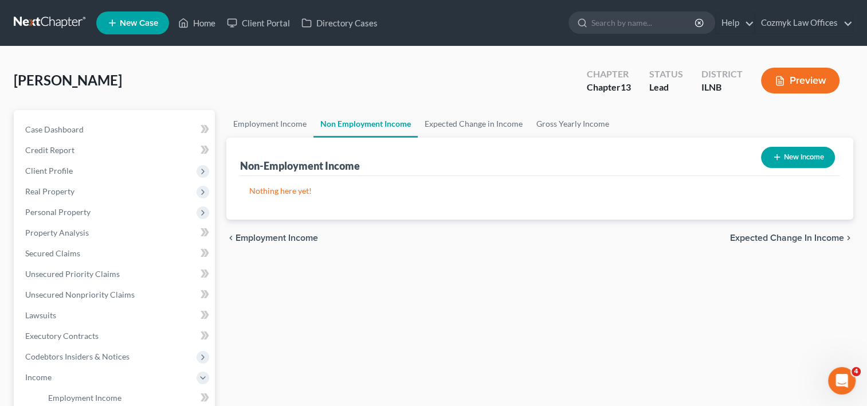
click at [791, 159] on button "New Income" at bounding box center [798, 157] width 74 height 21
select select "0"
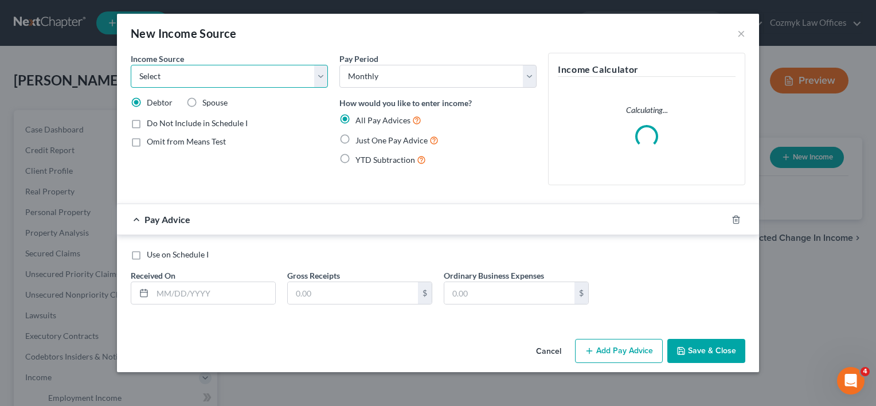
click at [319, 79] on select "Select Unemployment Disability (from employer) Pension Retirement Social Securi…" at bounding box center [229, 76] width 197 height 23
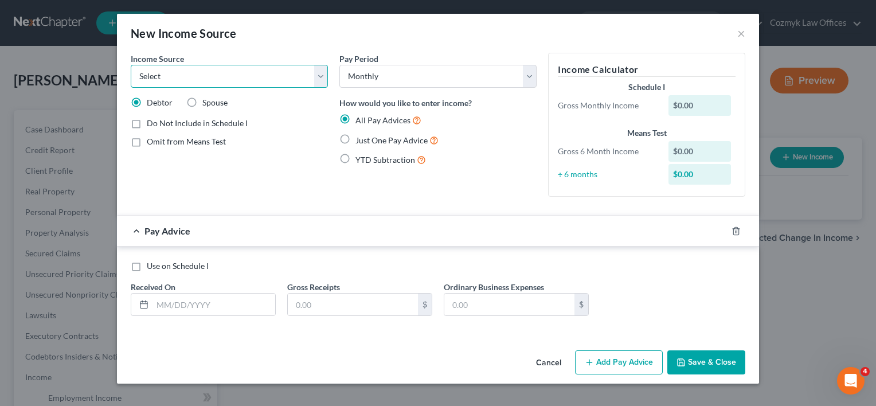
select select "13"
click at [131, 65] on select "Select Unemployment Disability (from employer) Pension Retirement Social Securi…" at bounding box center [229, 76] width 197 height 23
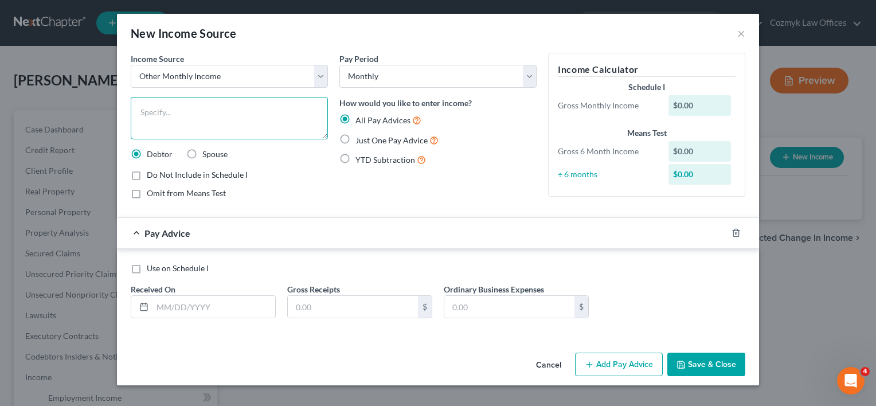
click at [231, 131] on textarea at bounding box center [229, 118] width 197 height 42
type textarea "Link Card"
click at [355, 140] on label "Just One Pay Advice" at bounding box center [396, 140] width 83 height 13
click at [360, 140] on input "Just One Pay Advice" at bounding box center [363, 137] width 7 height 7
radio input "true"
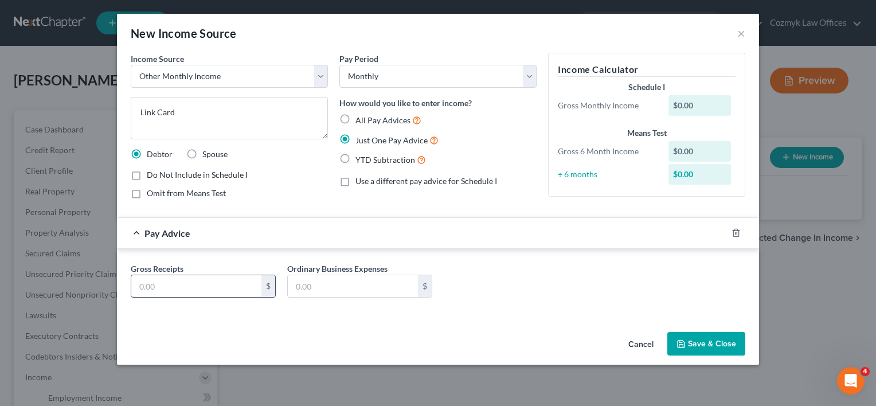
click at [213, 291] on input "text" at bounding box center [196, 286] width 130 height 22
type input "292"
click at [706, 344] on button "Save & Close" at bounding box center [706, 344] width 78 height 24
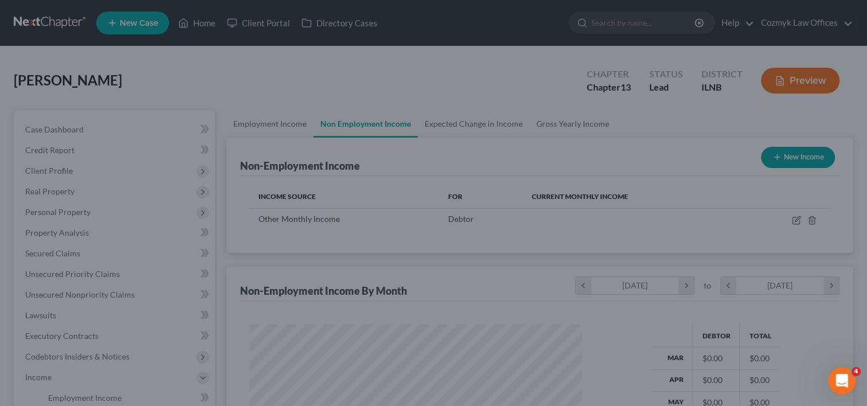
scroll to position [572983, 572835]
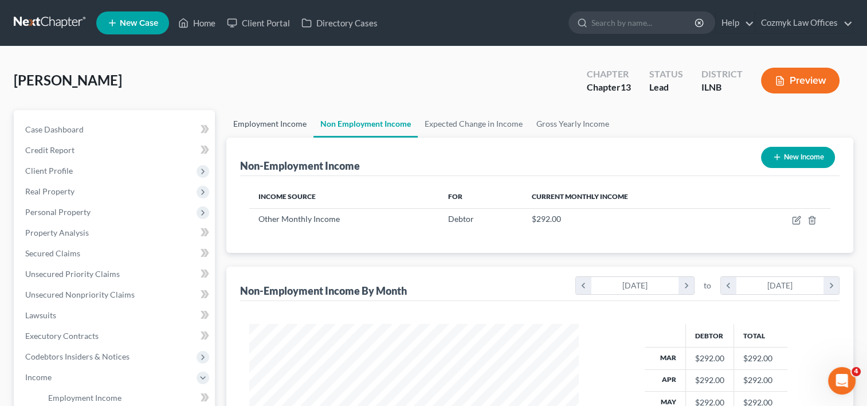
click at [287, 117] on link "Employment Income" at bounding box center [269, 124] width 87 height 28
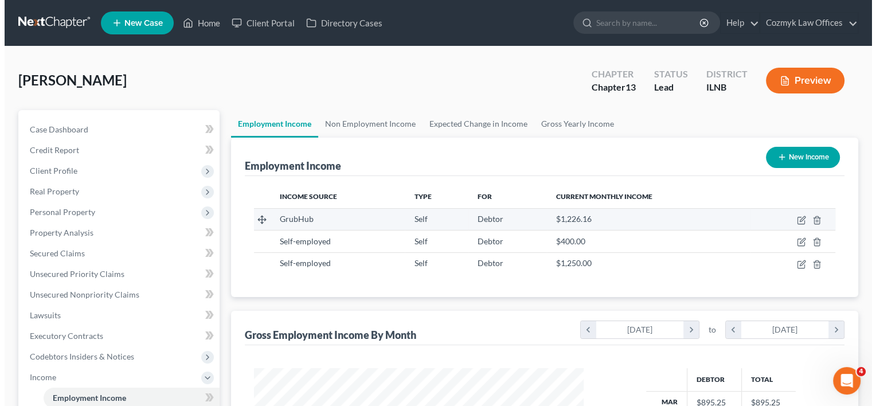
scroll to position [204, 353]
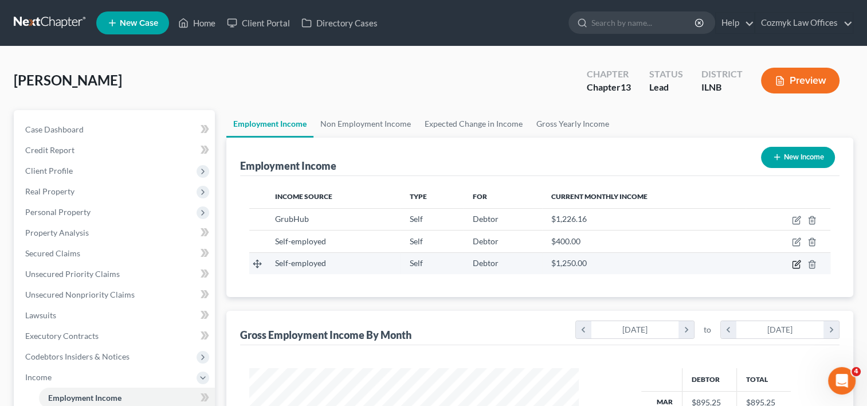
click at [797, 263] on icon "button" at bounding box center [796, 264] width 9 height 9
select select "1"
select select "0"
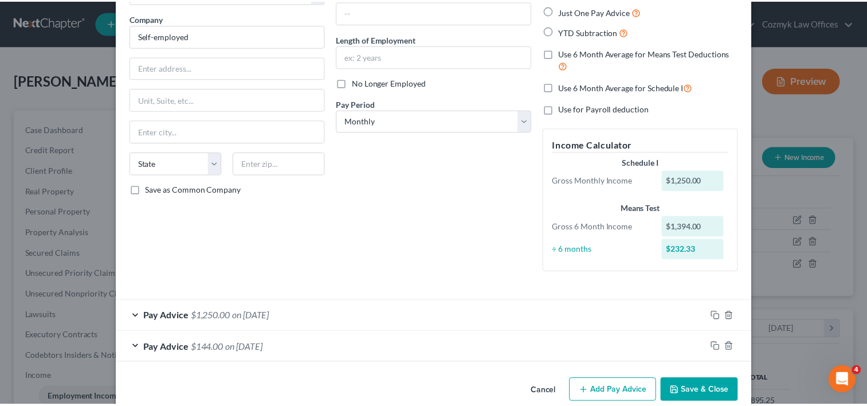
scroll to position [104, 0]
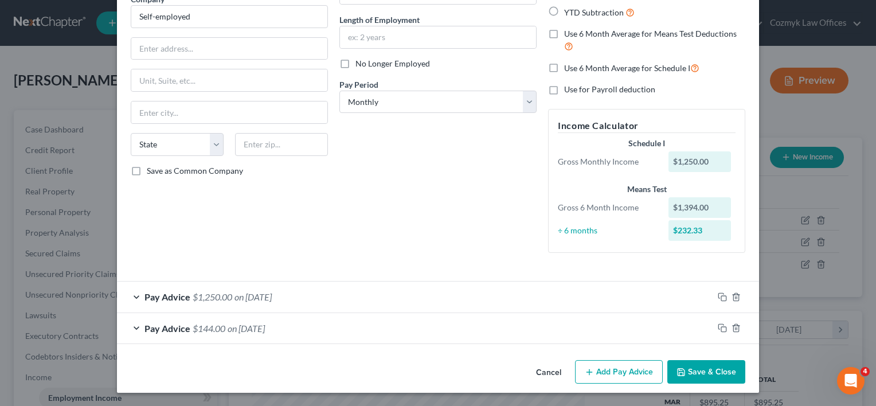
click at [684, 370] on button "Save & Close" at bounding box center [706, 372] width 78 height 24
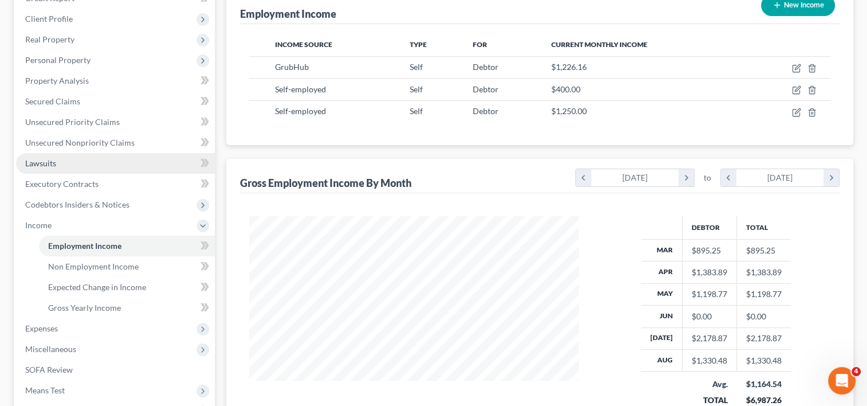
scroll to position [172, 0]
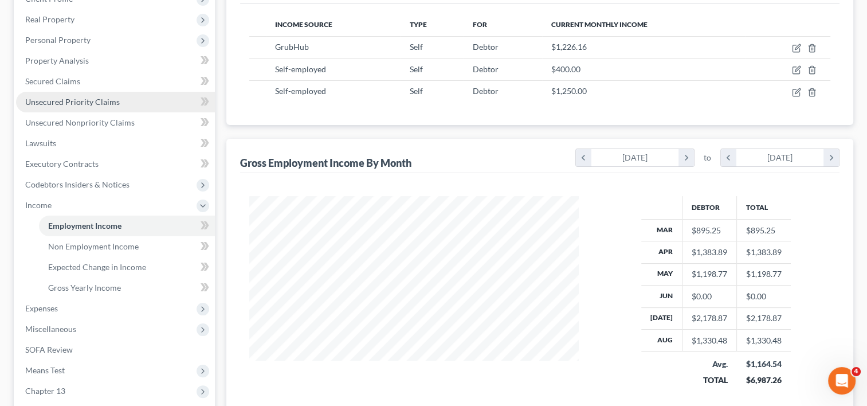
click at [99, 103] on span "Unsecured Priority Claims" at bounding box center [72, 102] width 95 height 10
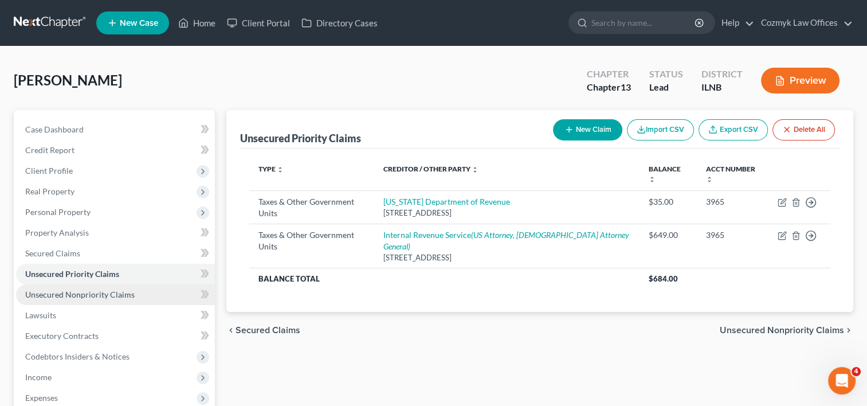
click at [76, 299] on link "Unsecured Nonpriority Claims" at bounding box center [115, 294] width 199 height 21
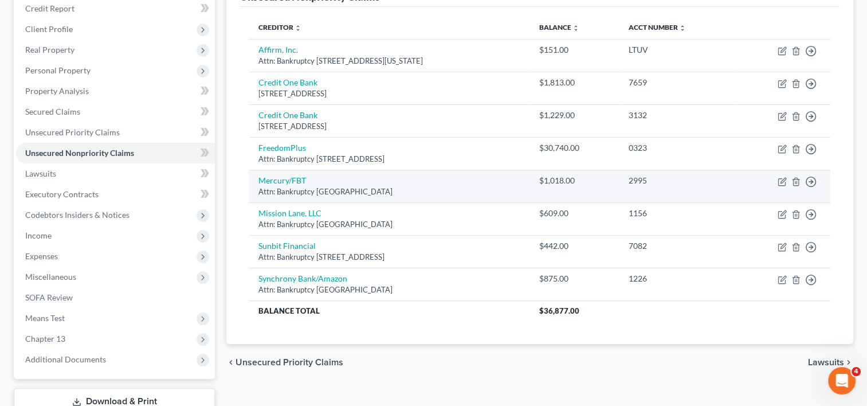
scroll to position [115, 0]
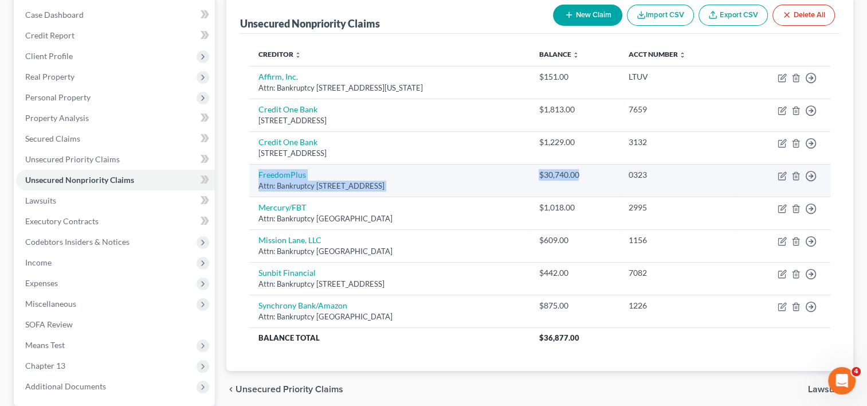
drag, startPoint x: 633, startPoint y: 173, endPoint x: 250, endPoint y: 174, distance: 382.9
click at [250, 174] on tr "FreedomPlus Attn: Bankruptcy [STREET_ADDRESS] $30,740.00 0323 Move to D Move to…" at bounding box center [539, 180] width 581 height 33
click at [520, 186] on div "Attn: Bankruptcy [STREET_ADDRESS]" at bounding box center [390, 186] width 262 height 11
drag, startPoint x: 641, startPoint y: 174, endPoint x: 255, endPoint y: 172, distance: 386.3
click at [255, 172] on tr "FreedomPlus Attn: Bankruptcy [STREET_ADDRESS] $30,740.00 0323 Move to D Move to…" at bounding box center [539, 180] width 581 height 33
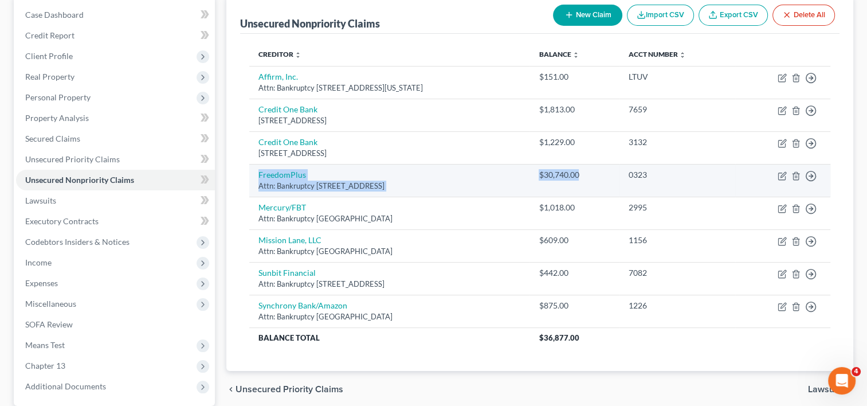
click at [520, 187] on div "Attn: Bankruptcy [STREET_ADDRESS]" at bounding box center [390, 186] width 262 height 11
drag, startPoint x: 644, startPoint y: 175, endPoint x: 254, endPoint y: 174, distance: 389.8
click at [254, 174] on tr "FreedomPlus Attn: Bankruptcy [STREET_ADDRESS] $30,740.00 0323 Move to D Move to…" at bounding box center [539, 180] width 581 height 33
click at [520, 187] on div "Attn: Bankruptcy [STREET_ADDRESS]" at bounding box center [390, 186] width 262 height 11
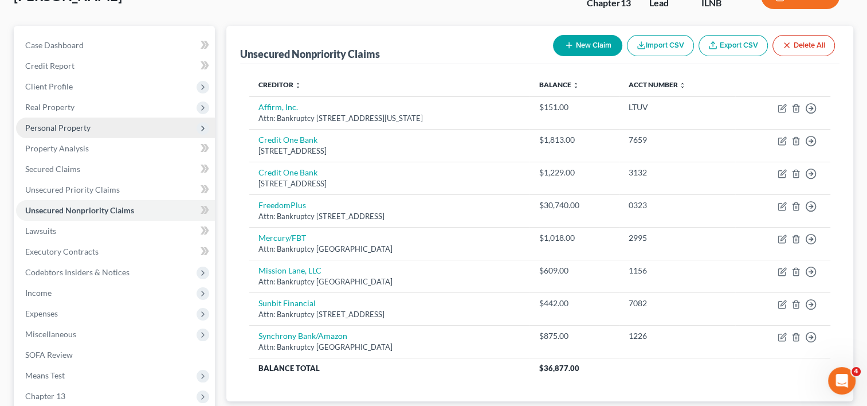
scroll to position [57, 0]
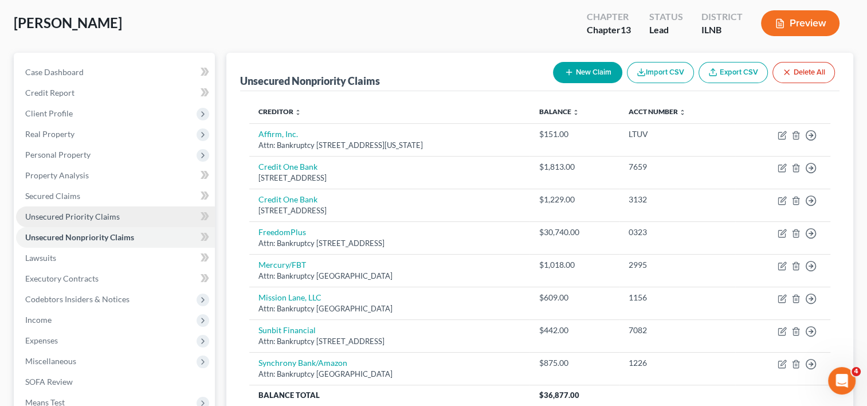
click at [81, 218] on span "Unsecured Priority Claims" at bounding box center [72, 217] width 95 height 10
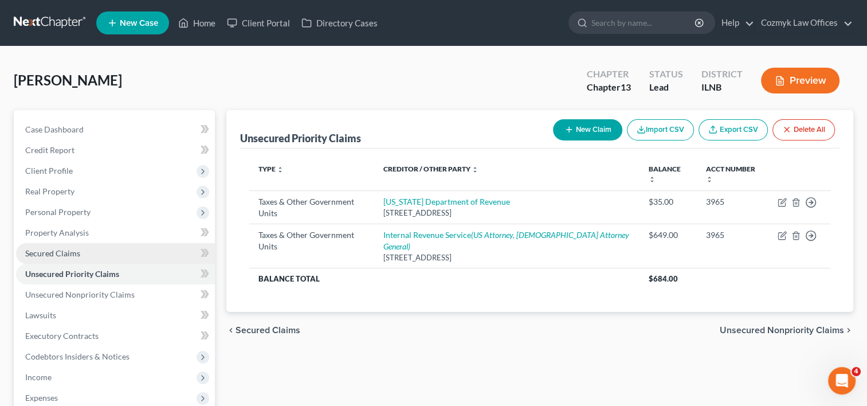
click at [58, 252] on span "Secured Claims" at bounding box center [52, 253] width 55 height 10
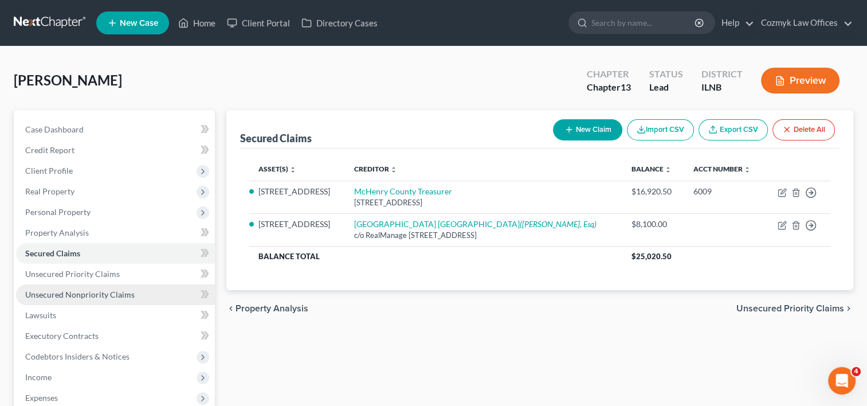
click at [57, 292] on span "Unsecured Nonpriority Claims" at bounding box center [79, 294] width 109 height 10
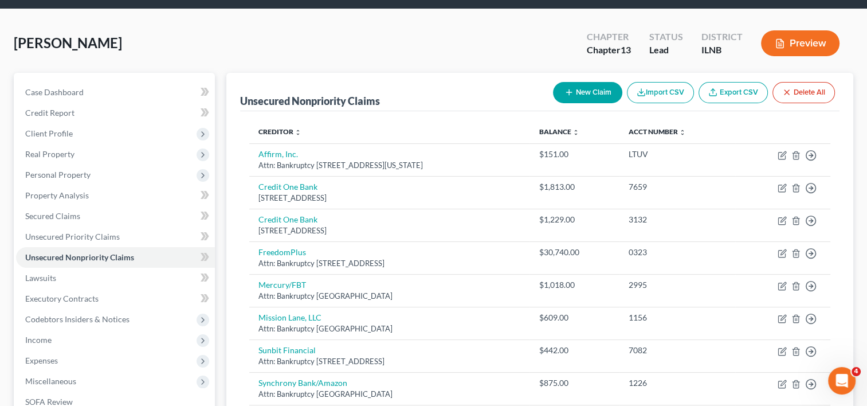
scroll to position [57, 0]
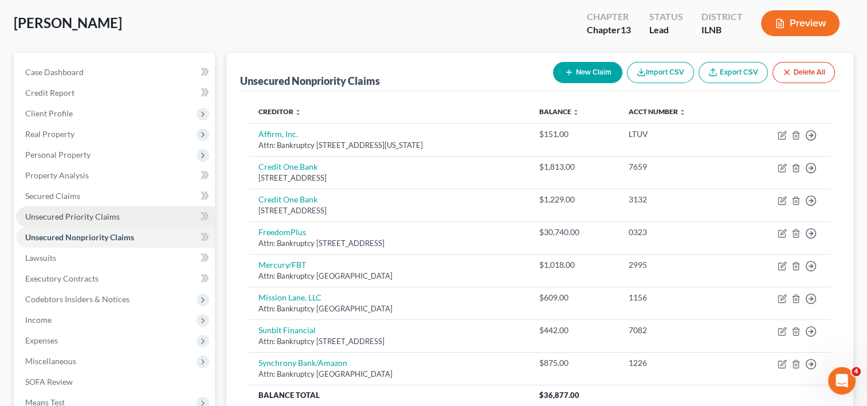
click at [58, 213] on span "Unsecured Priority Claims" at bounding box center [72, 217] width 95 height 10
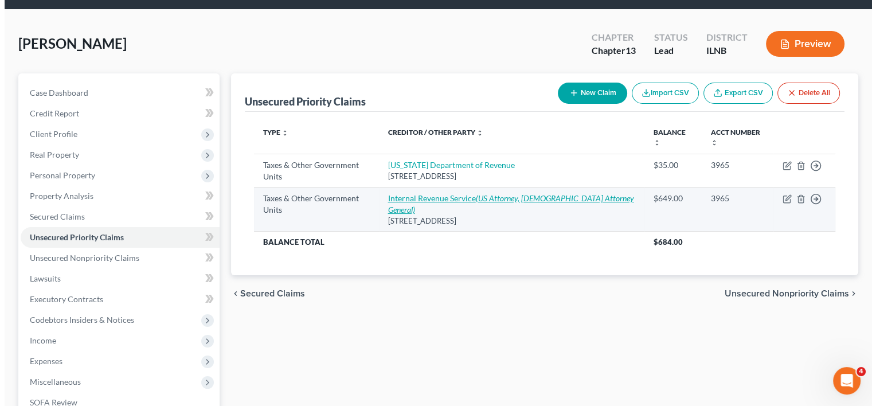
scroll to position [57, 0]
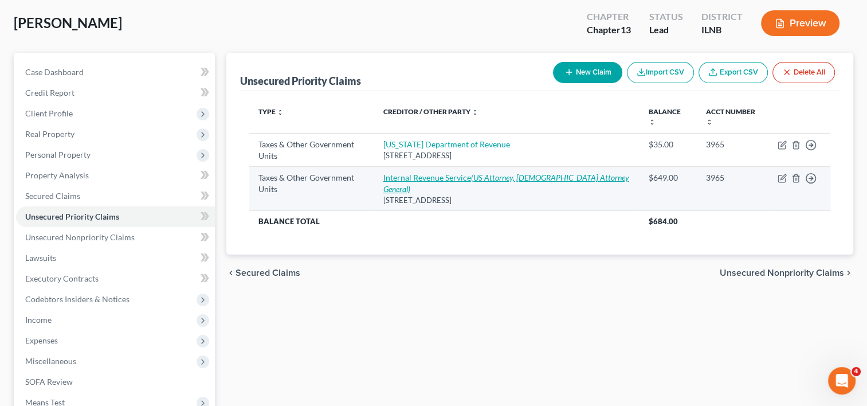
click at [470, 173] on link "Internal Revenue Service (US Attorney, [DEMOGRAPHIC_DATA] Attorney General)" at bounding box center [506, 183] width 246 height 21
select select "0"
select select "39"
select select "0"
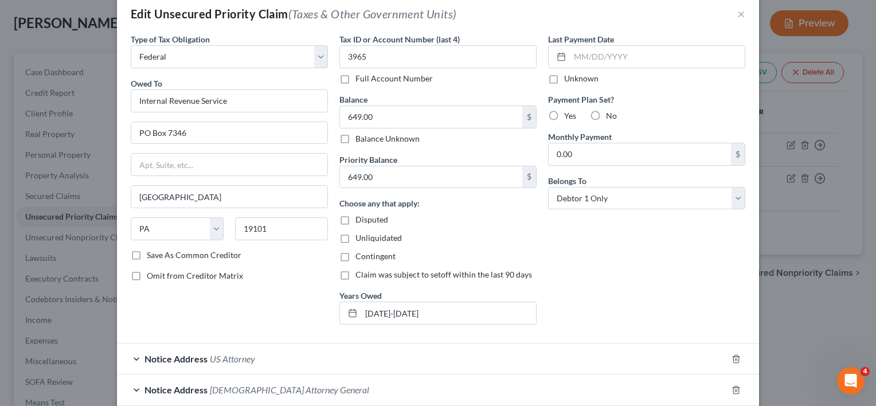
scroll to position [0, 0]
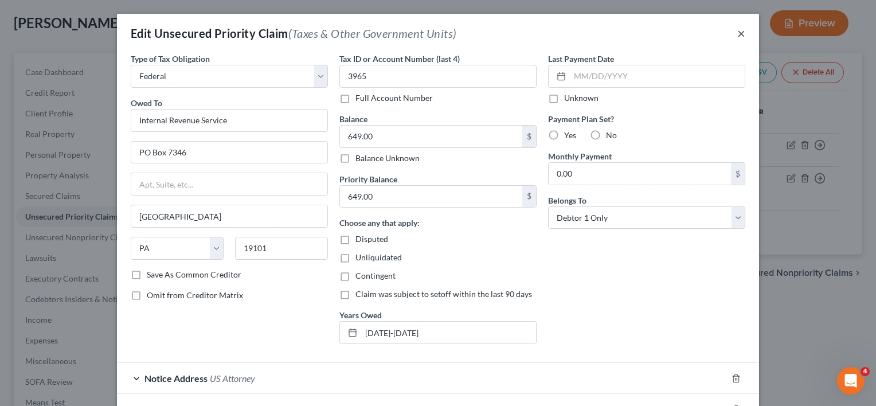
click at [738, 32] on button "×" at bounding box center [741, 33] width 8 height 14
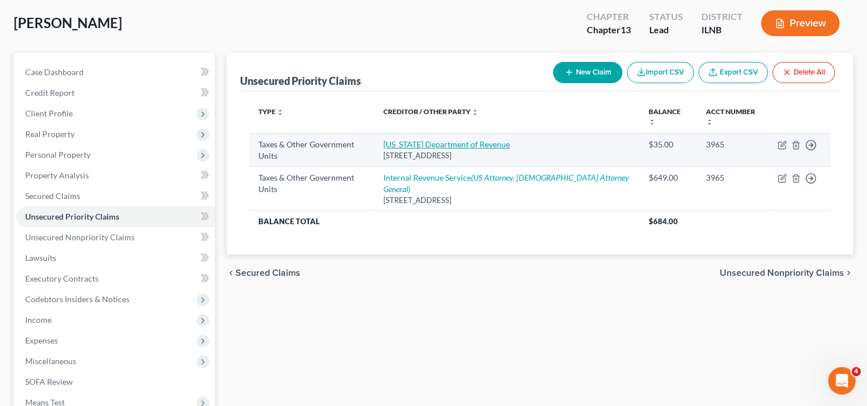
click at [440, 139] on link "[US_STATE] Department of Revenue" at bounding box center [446, 144] width 127 height 10
select select "2"
select select "14"
select select "0"
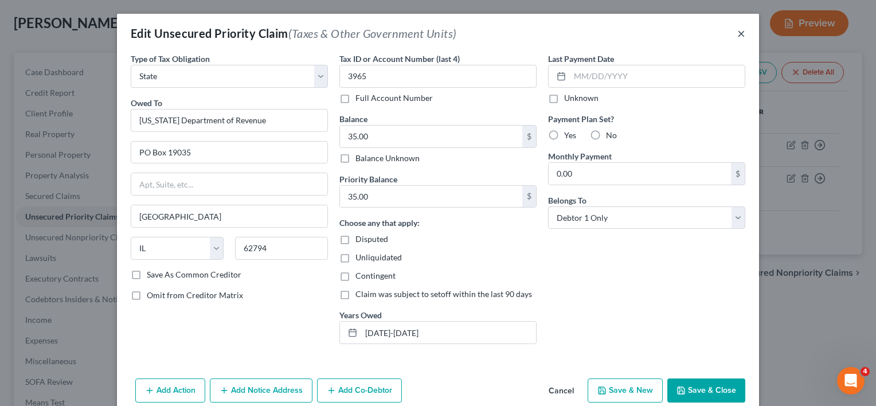
click at [737, 38] on button "×" at bounding box center [741, 33] width 8 height 14
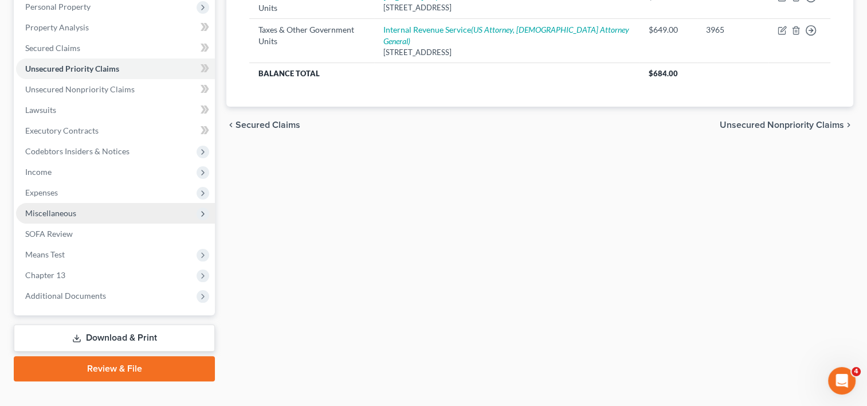
scroll to position [223, 0]
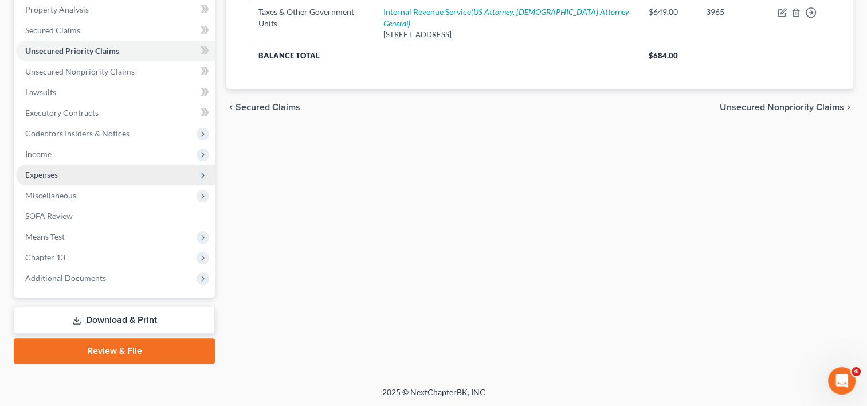
click at [38, 173] on span "Expenses" at bounding box center [41, 175] width 33 height 10
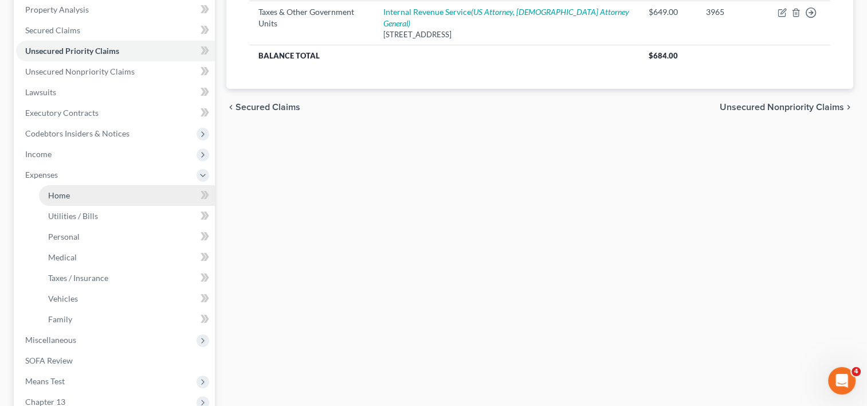
click at [53, 192] on span "Home" at bounding box center [59, 195] width 22 height 10
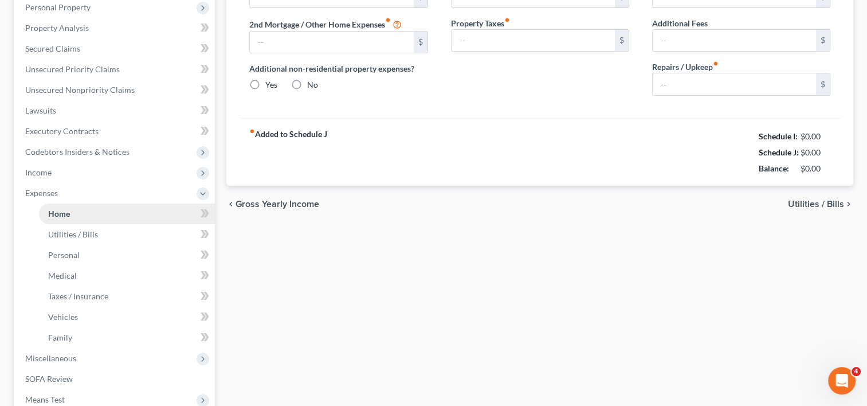
type input "0.00"
radio input "true"
type input "53.96"
type input "381.31"
type input "442.30"
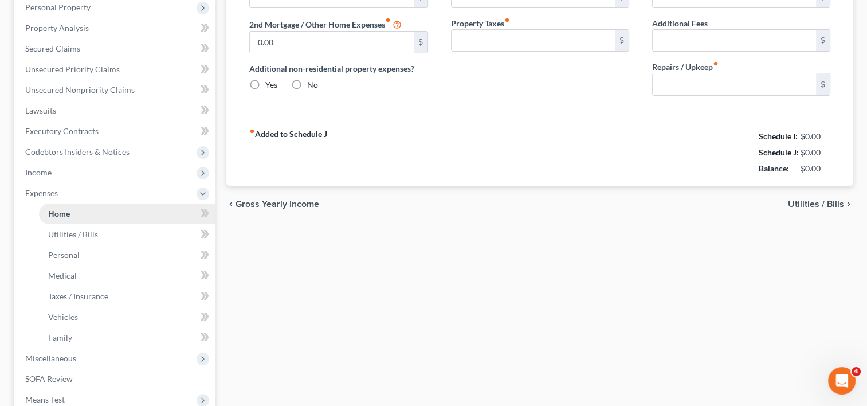
type input "0.00"
type input "100.00"
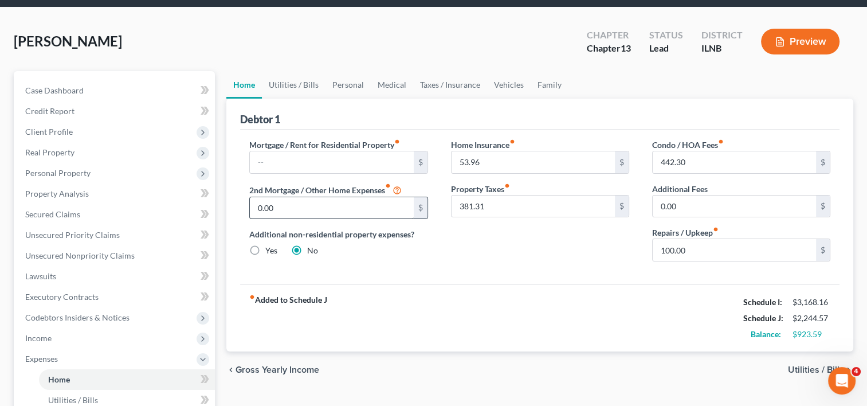
scroll to position [57, 0]
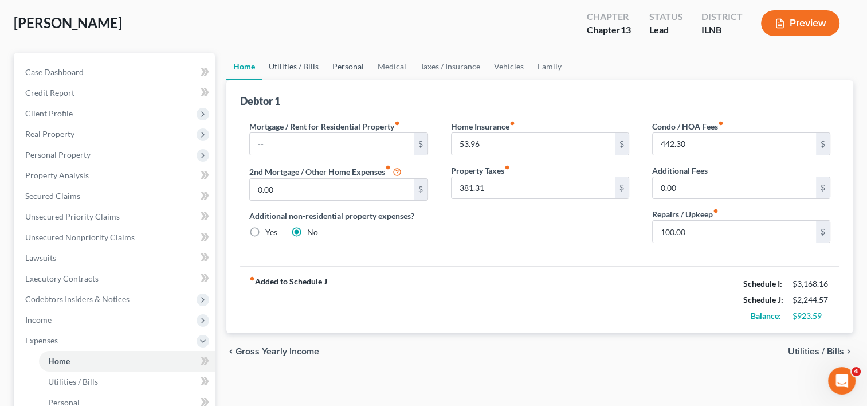
click at [295, 64] on link "Utilities / Bills" at bounding box center [294, 67] width 64 height 28
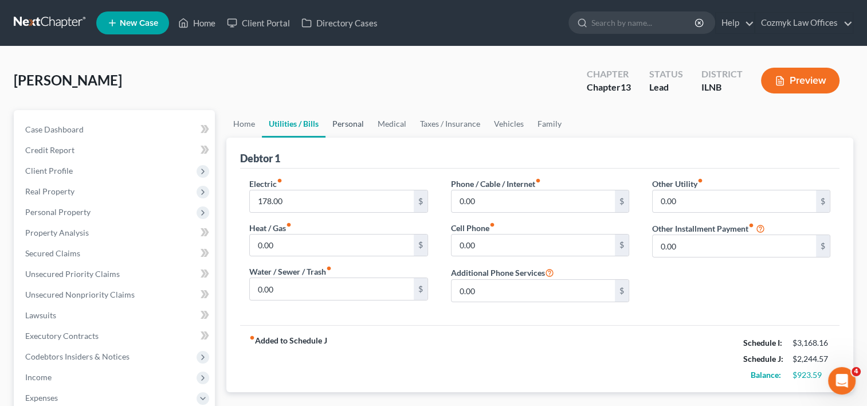
click at [343, 124] on link "Personal" at bounding box center [348, 124] width 45 height 28
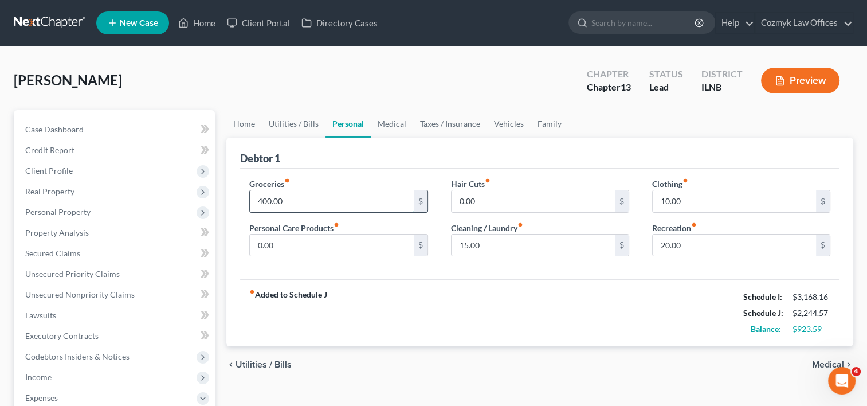
click at [313, 193] on input "400.00" at bounding box center [331, 201] width 163 height 22
type input "250.00"
click at [385, 319] on div "fiber_manual_record Added to Schedule J Schedule I: $3,168.16 Schedule J: $2,09…" at bounding box center [540, 312] width 600 height 67
click at [401, 299] on div "fiber_manual_record Added to Schedule J Schedule I: $3,168.16 Schedule J: $2,09…" at bounding box center [540, 312] width 600 height 67
click at [391, 127] on link "Medical" at bounding box center [392, 124] width 42 height 28
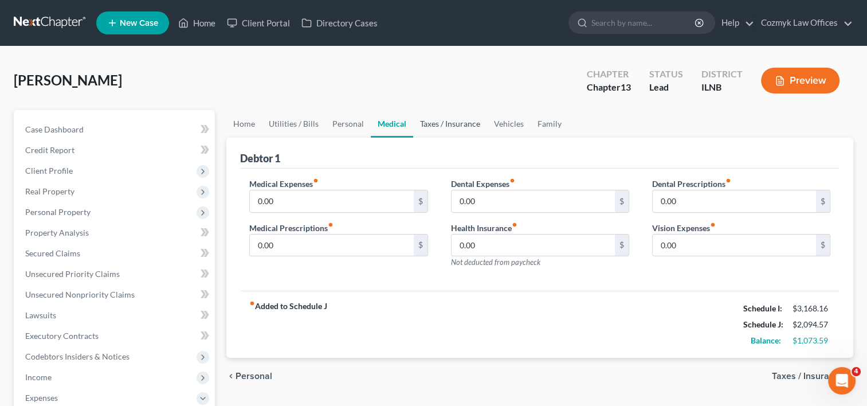
click at [448, 122] on link "Taxes / Insurance" at bounding box center [450, 124] width 74 height 28
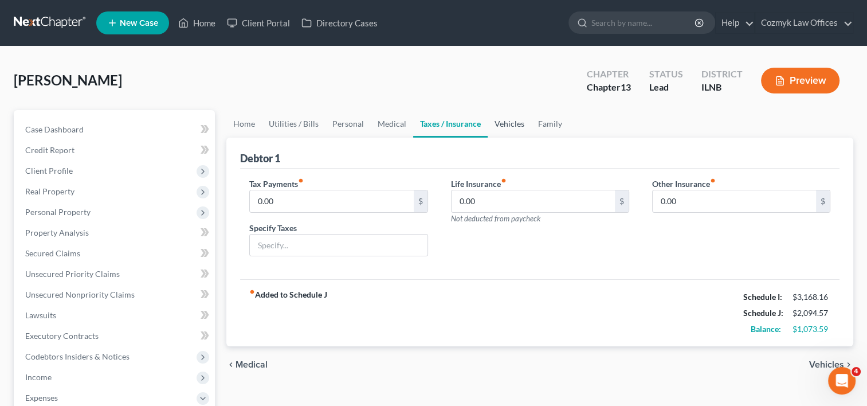
click at [514, 130] on link "Vehicles" at bounding box center [510, 124] width 44 height 28
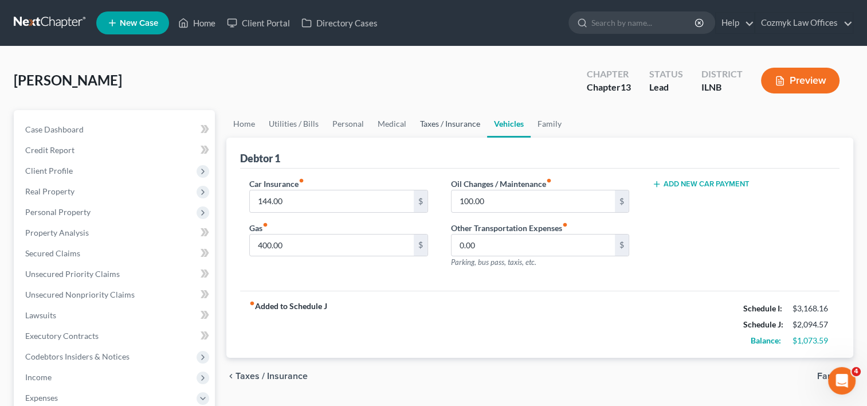
click at [444, 129] on link "Taxes / Insurance" at bounding box center [450, 124] width 74 height 28
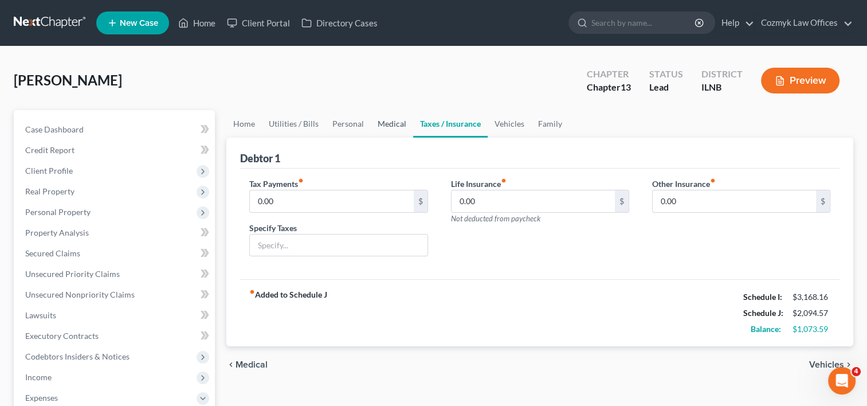
click at [396, 129] on link "Medical" at bounding box center [392, 124] width 42 height 28
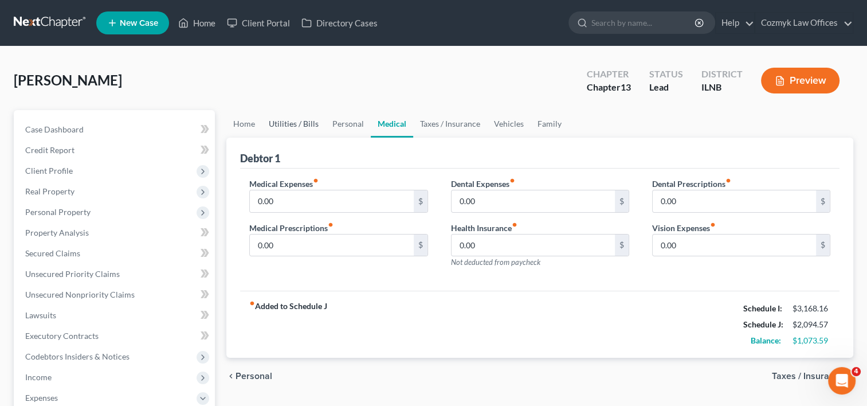
click at [310, 126] on link "Utilities / Bills" at bounding box center [294, 124] width 64 height 28
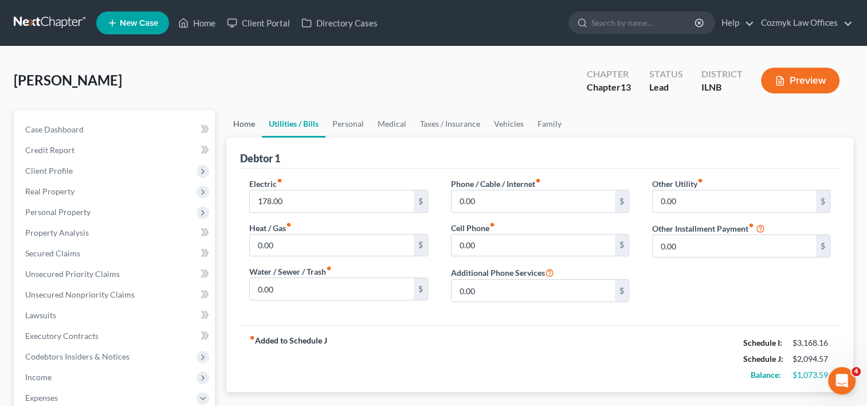
click at [245, 124] on link "Home" at bounding box center [244, 124] width 36 height 28
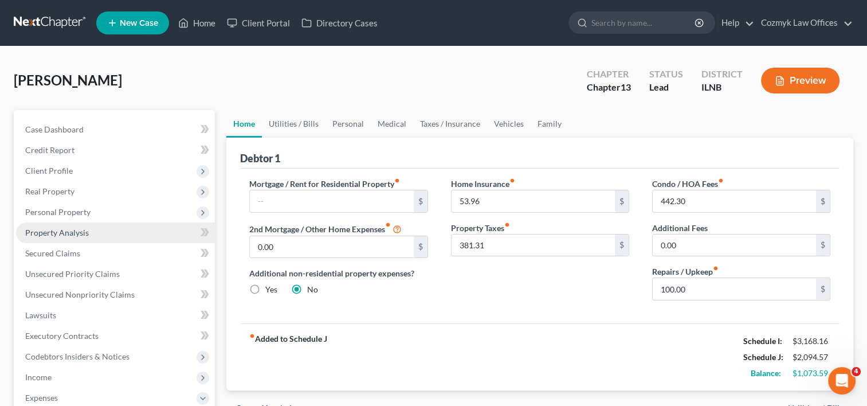
click at [69, 234] on span "Property Analysis" at bounding box center [57, 233] width 64 height 10
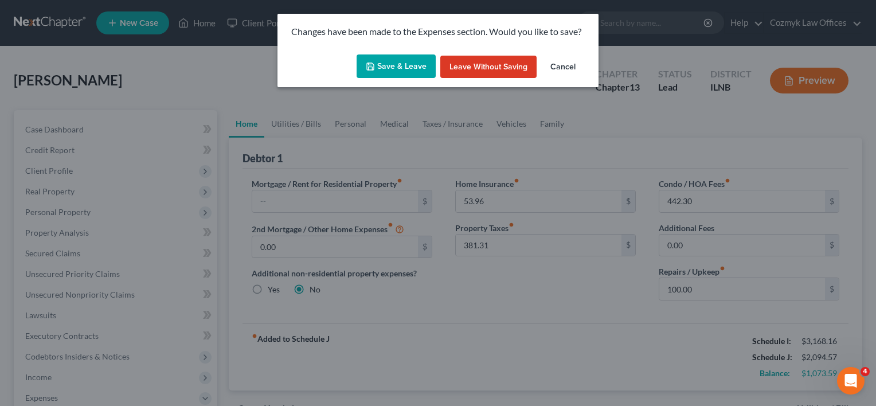
drag, startPoint x: 417, startPoint y: 66, endPoint x: 213, endPoint y: 230, distance: 261.3
click at [417, 66] on button "Save & Leave" at bounding box center [396, 66] width 79 height 24
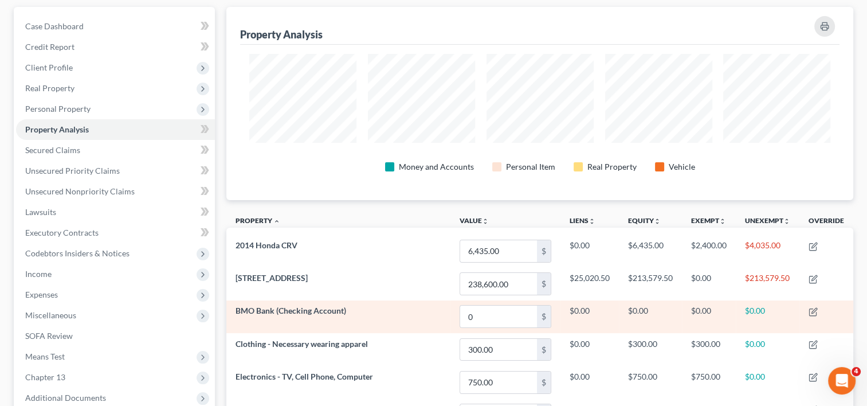
scroll to position [172, 0]
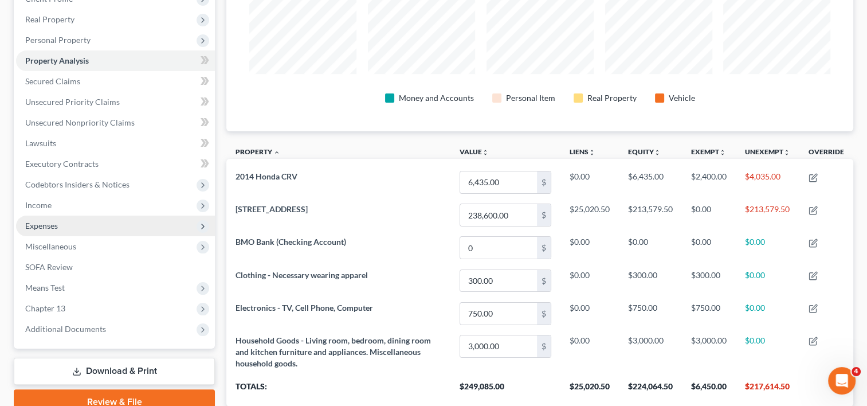
click at [44, 227] on span "Expenses" at bounding box center [41, 226] width 33 height 10
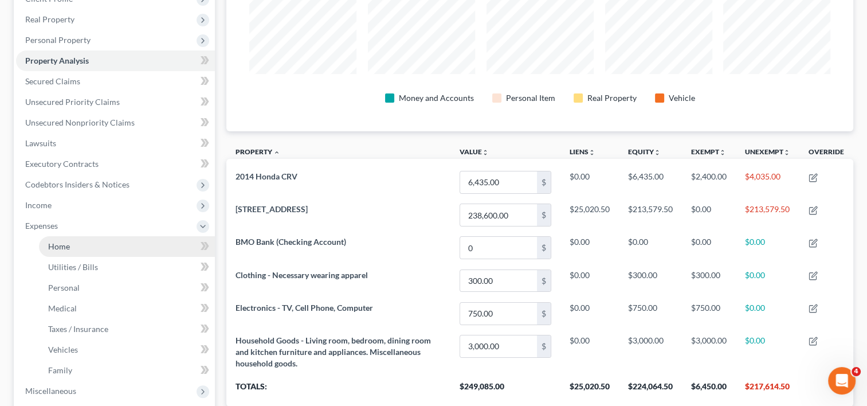
click at [56, 250] on span "Home" at bounding box center [59, 246] width 22 height 10
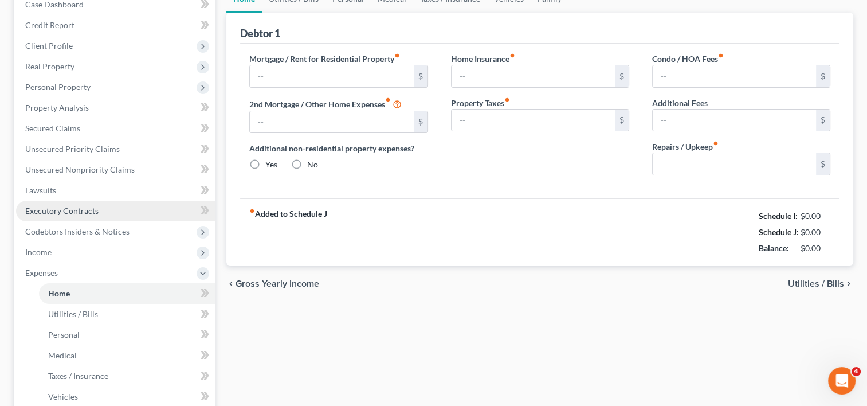
type input "0.00"
radio input "true"
type input "53.96"
type input "381.31"
type input "442.30"
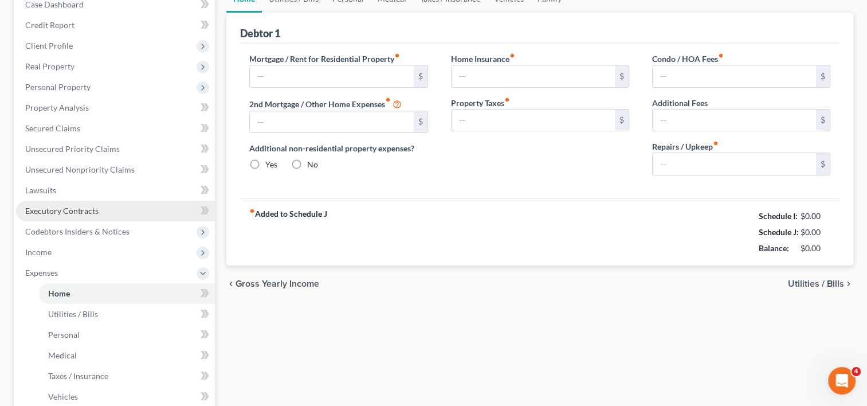
type input "0.00"
type input "100.00"
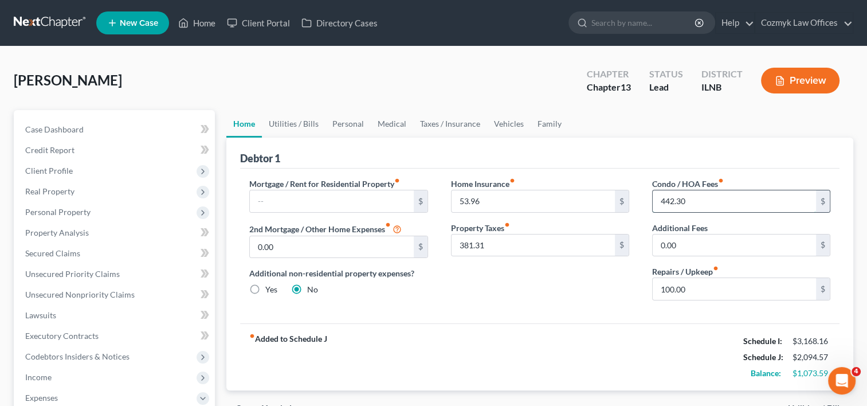
click at [706, 199] on input "442.30" at bounding box center [734, 201] width 163 height 22
click at [703, 202] on input "442.30" at bounding box center [734, 201] width 163 height 22
drag, startPoint x: 699, startPoint y: 202, endPoint x: 658, endPoint y: 199, distance: 41.3
click at [658, 199] on input "442.30" at bounding box center [734, 201] width 163 height 22
click at [692, 203] on input "442.30" at bounding box center [734, 201] width 163 height 22
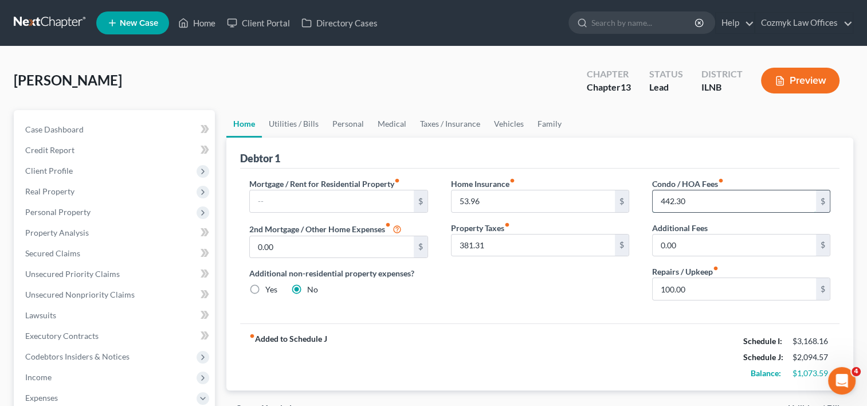
click at [692, 203] on input "442.30" at bounding box center [734, 201] width 163 height 22
click at [694, 202] on input "442.30" at bounding box center [734, 201] width 163 height 22
click at [536, 301] on div "Home Insurance fiber_manual_record 53.96 $ Property Taxes fiber_manual_record 3…" at bounding box center [540, 244] width 201 height 132
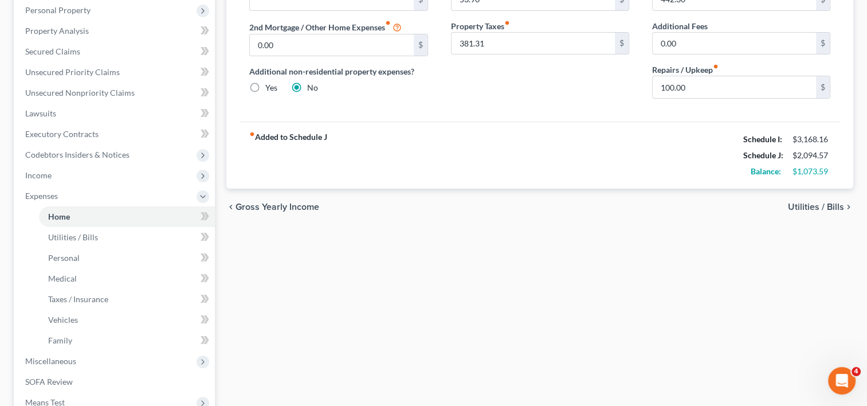
scroll to position [229, 0]
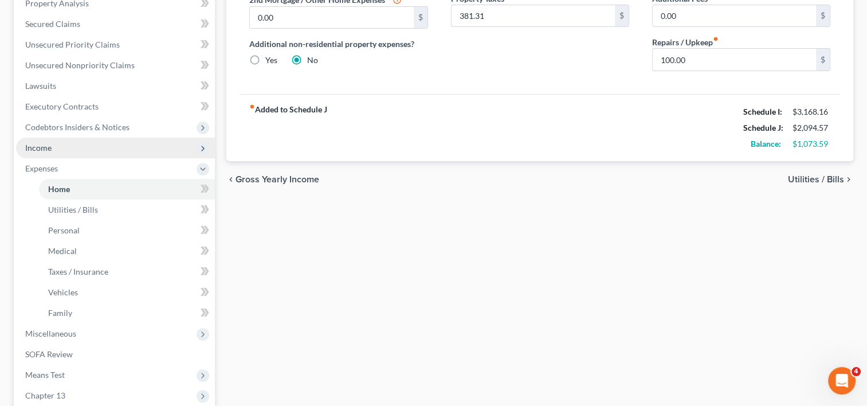
click at [88, 149] on span "Income" at bounding box center [115, 148] width 199 height 21
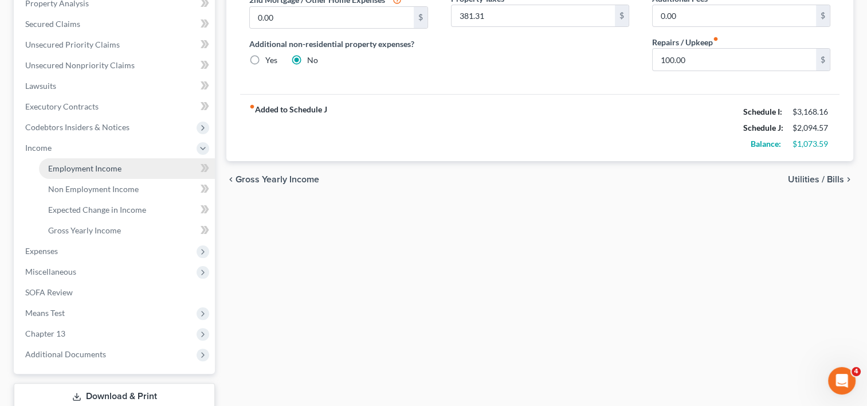
click at [97, 165] on span "Employment Income" at bounding box center [84, 168] width 73 height 10
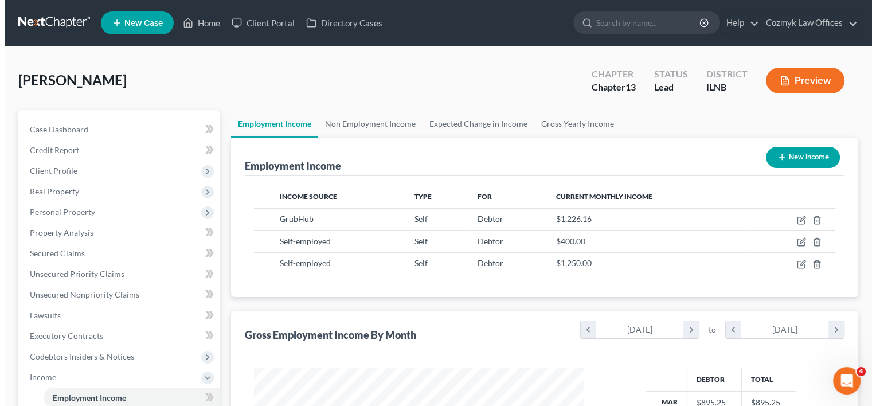
scroll to position [204, 353]
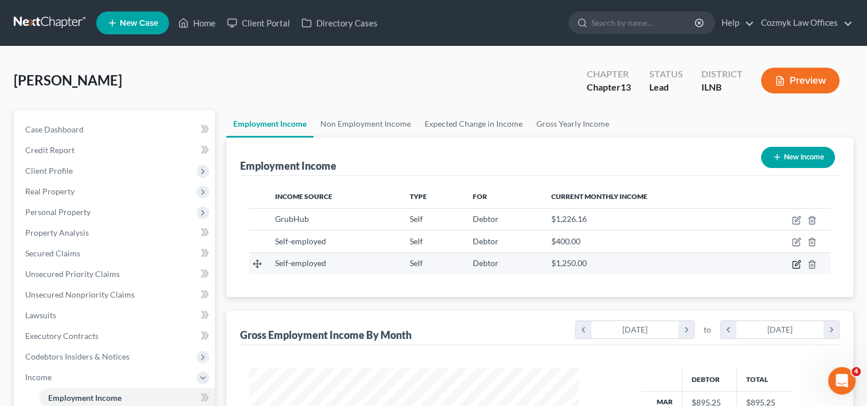
click at [793, 263] on icon "button" at bounding box center [796, 264] width 9 height 9
select select "1"
select select "0"
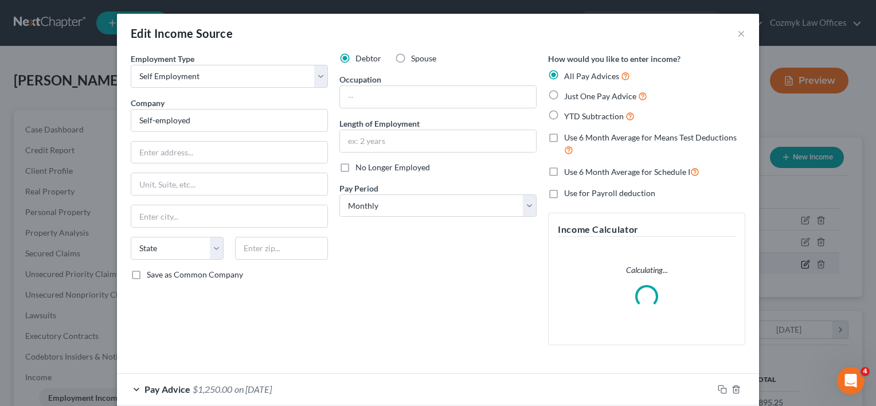
scroll to position [204, 355]
click at [426, 276] on div "Debtor Spouse Occupation Length of Employment No Longer Employed Pay Period * S…" at bounding box center [438, 203] width 209 height 301
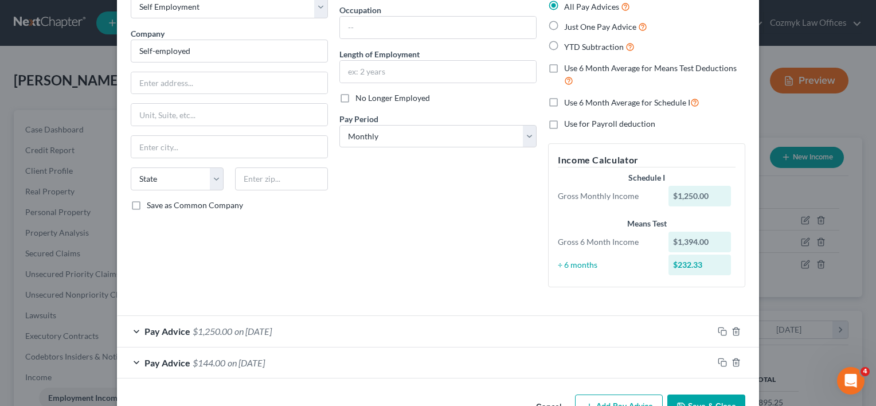
scroll to position [104, 0]
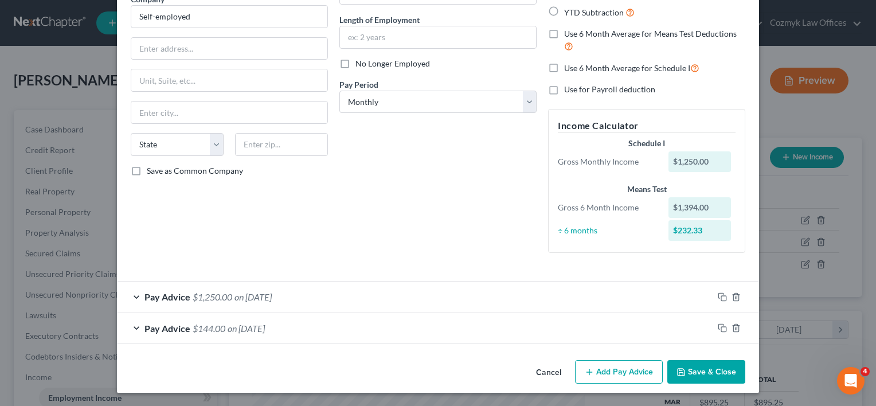
click at [272, 297] on span "on [DATE]" at bounding box center [252, 296] width 37 height 11
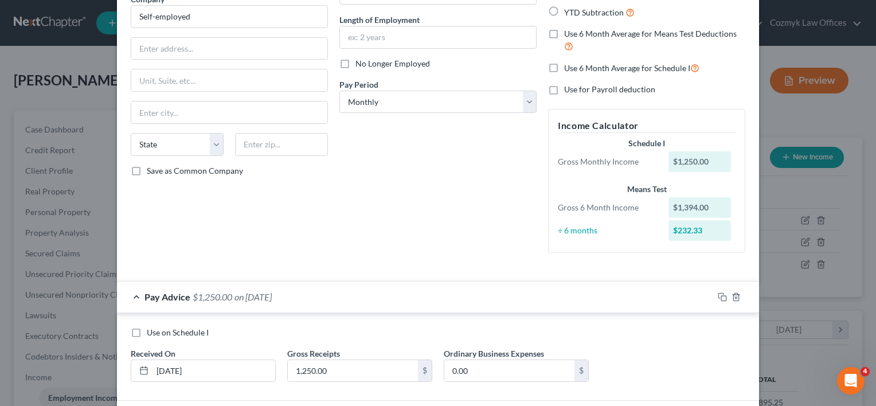
scroll to position [191, 0]
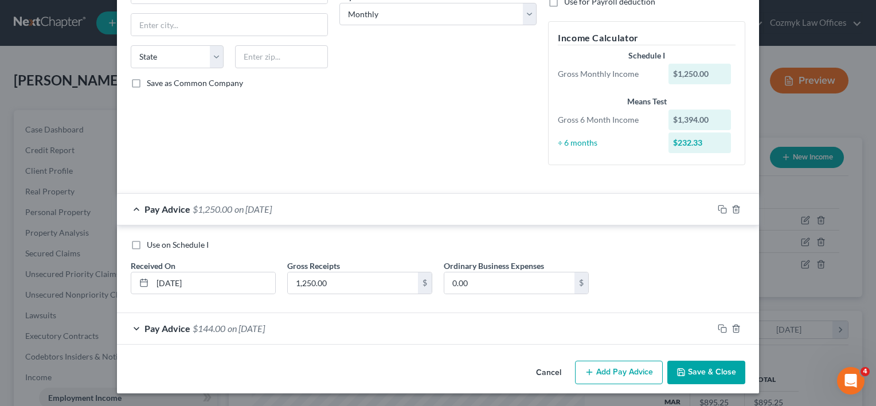
click at [259, 209] on span "on [DATE]" at bounding box center [252, 208] width 37 height 11
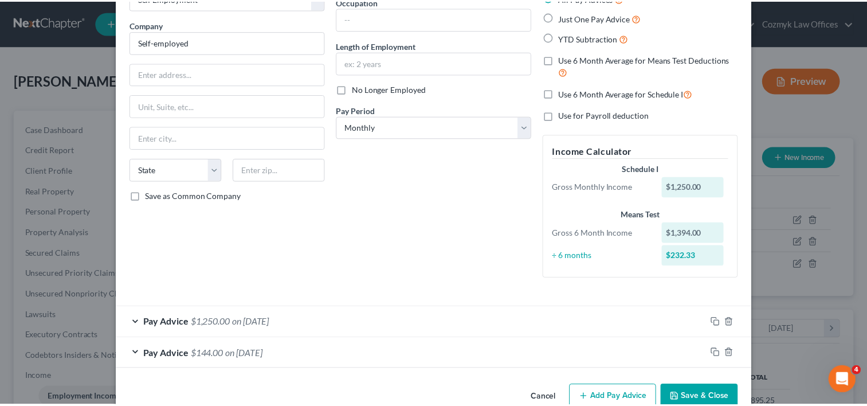
scroll to position [104, 0]
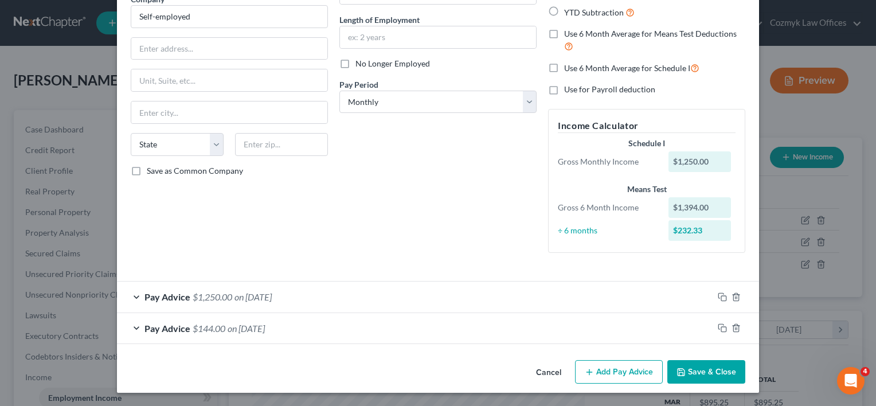
click at [710, 375] on button "Save & Close" at bounding box center [706, 372] width 78 height 24
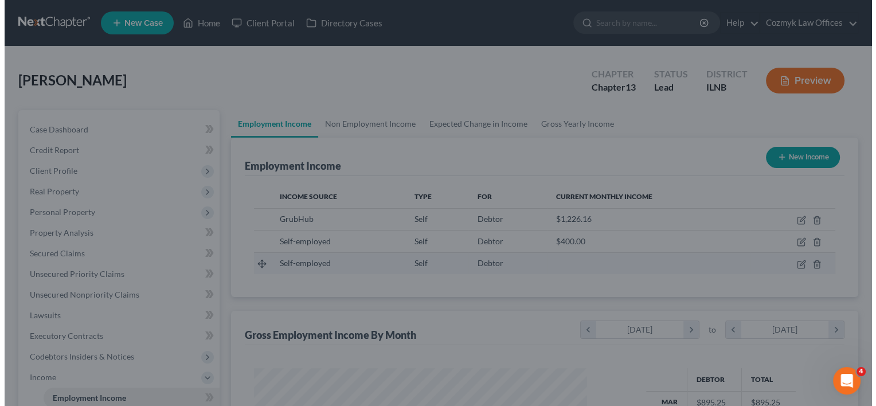
scroll to position [572983, 572835]
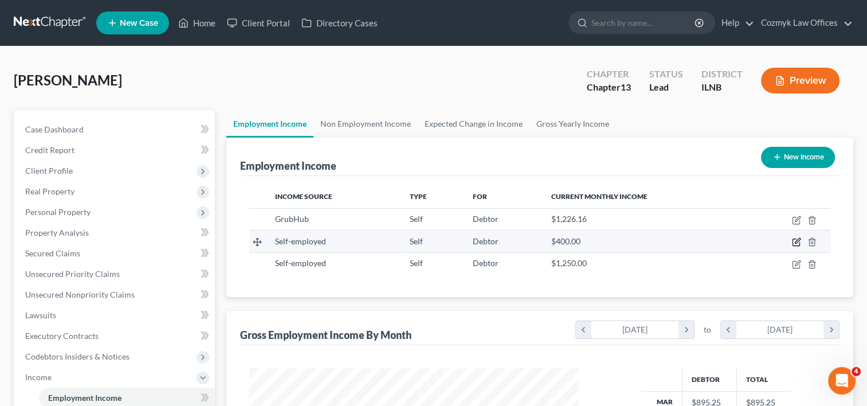
click at [798, 238] on icon "button" at bounding box center [797, 240] width 5 height 5
select select "1"
select select "0"
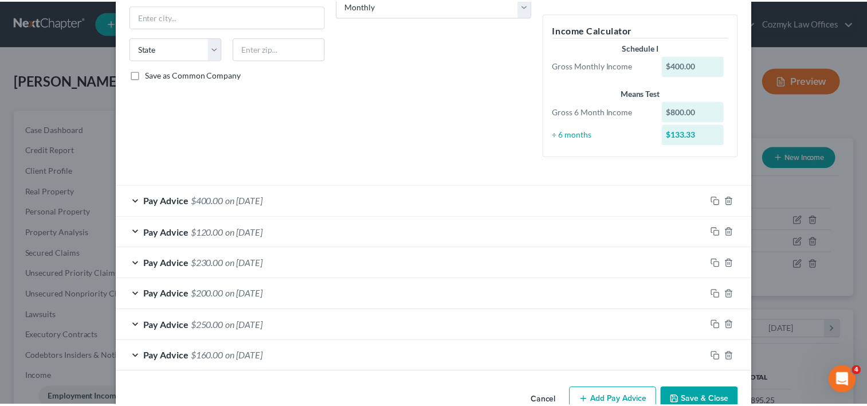
scroll to position [228, 0]
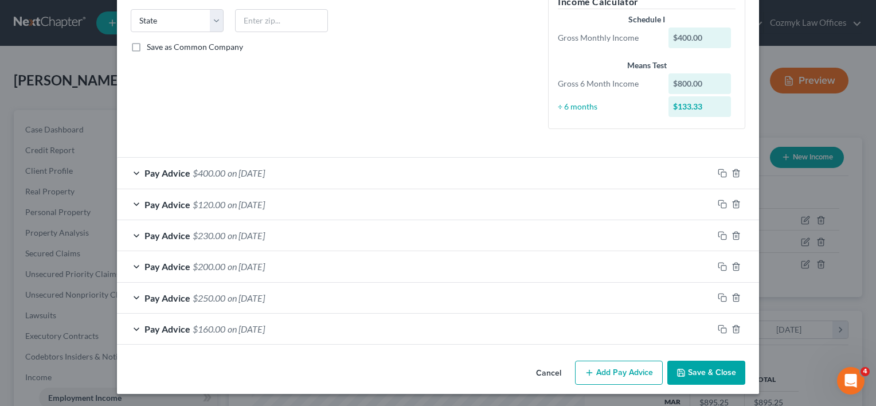
click at [720, 369] on button "Save & Close" at bounding box center [706, 373] width 78 height 24
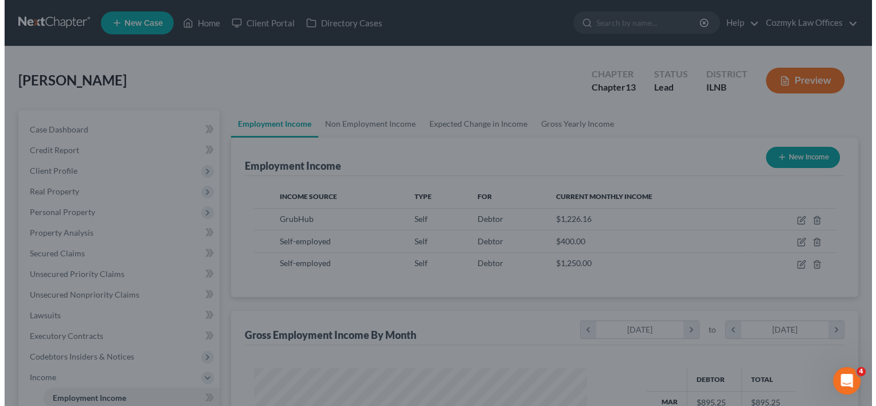
scroll to position [572983, 572835]
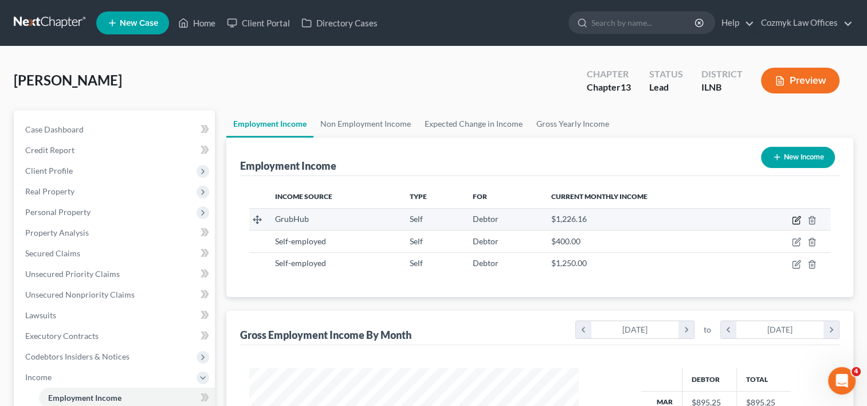
click at [797, 216] on icon "button" at bounding box center [796, 220] width 9 height 9
select select "1"
select select "3"
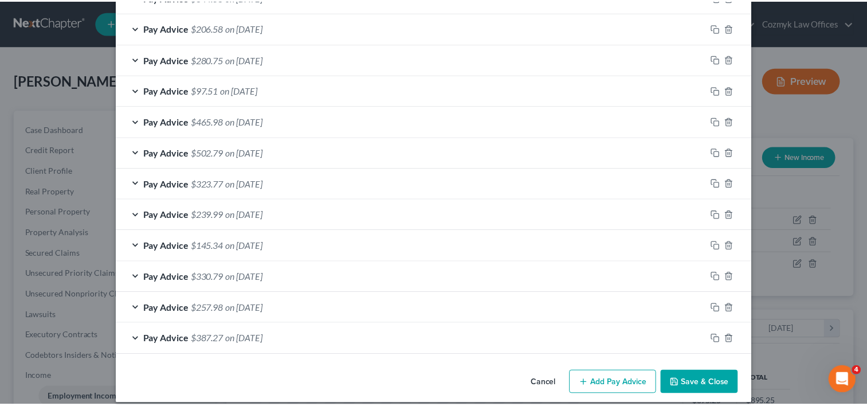
scroll to position [592, 0]
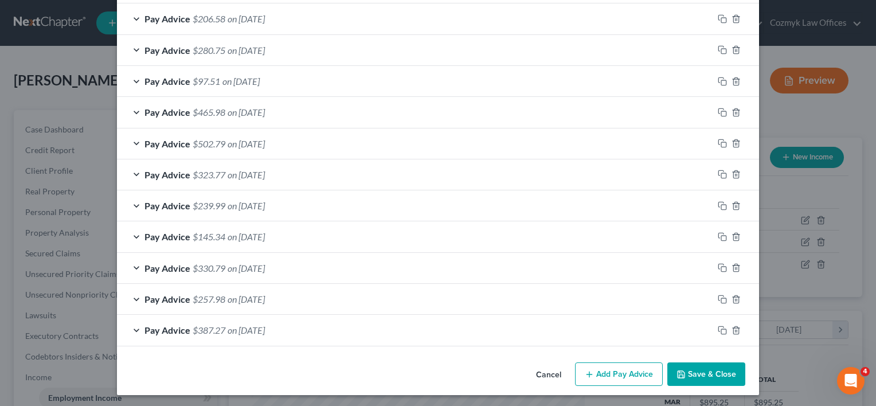
click at [695, 364] on button "Save & Close" at bounding box center [706, 374] width 78 height 24
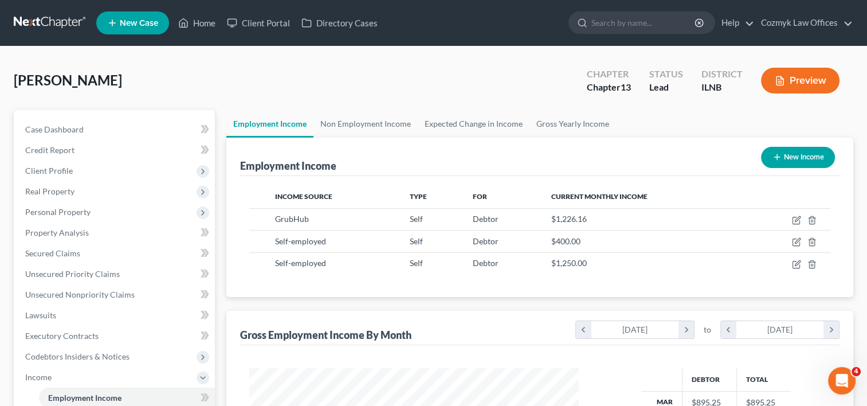
scroll to position [572983, 572835]
